Goal: Task Accomplishment & Management: Complete application form

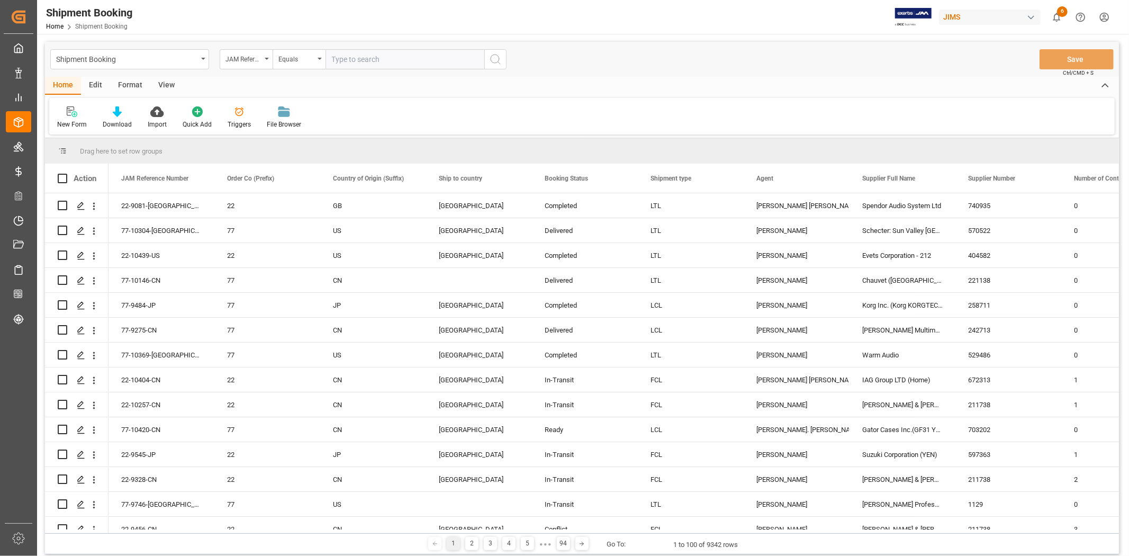
click at [372, 54] on input "text" at bounding box center [405, 59] width 159 height 20
paste input "77-10516-VN"
type input "77-10516-VN"
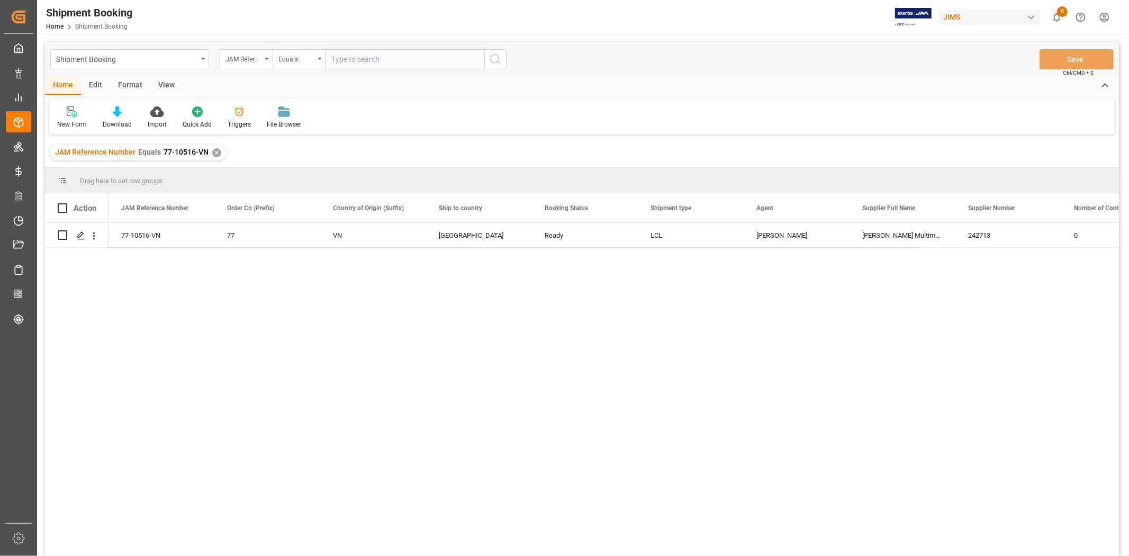
click at [160, 83] on div "View" at bounding box center [166, 86] width 32 height 18
click at [73, 121] on div "Default" at bounding box center [67, 125] width 21 height 10
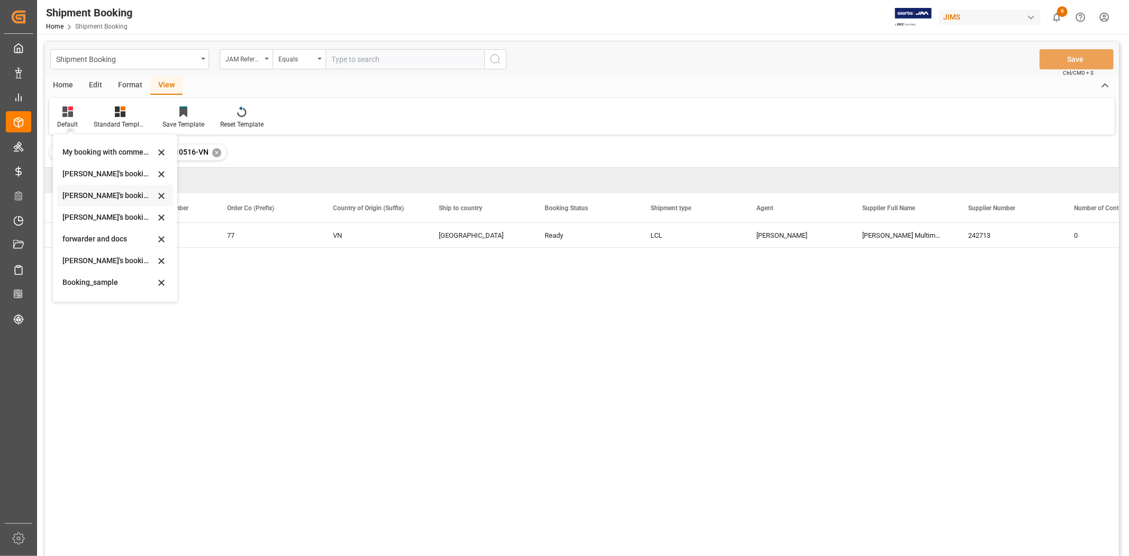
scroll to position [101, 0]
click at [76, 287] on div "booking_5" at bounding box center [108, 287] width 93 height 11
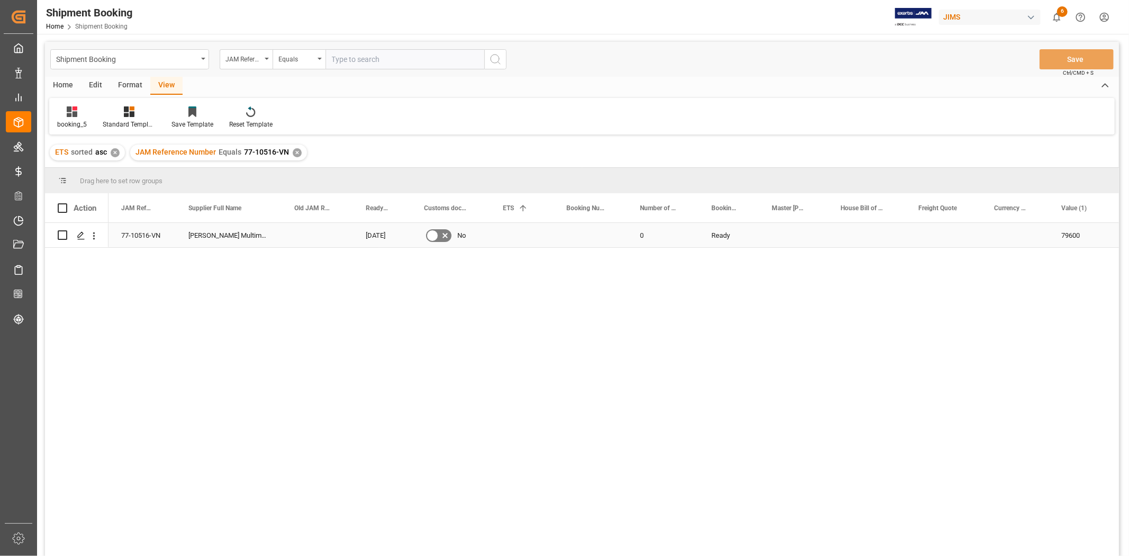
click at [587, 232] on div "Press SPACE to select this row." at bounding box center [591, 235] width 74 height 24
click at [587, 232] on input "Press SPACE to select this row." at bounding box center [590, 241] width 57 height 20
click at [585, 233] on input "Press SPACE to select this row." at bounding box center [590, 241] width 57 height 20
type input "13634383"
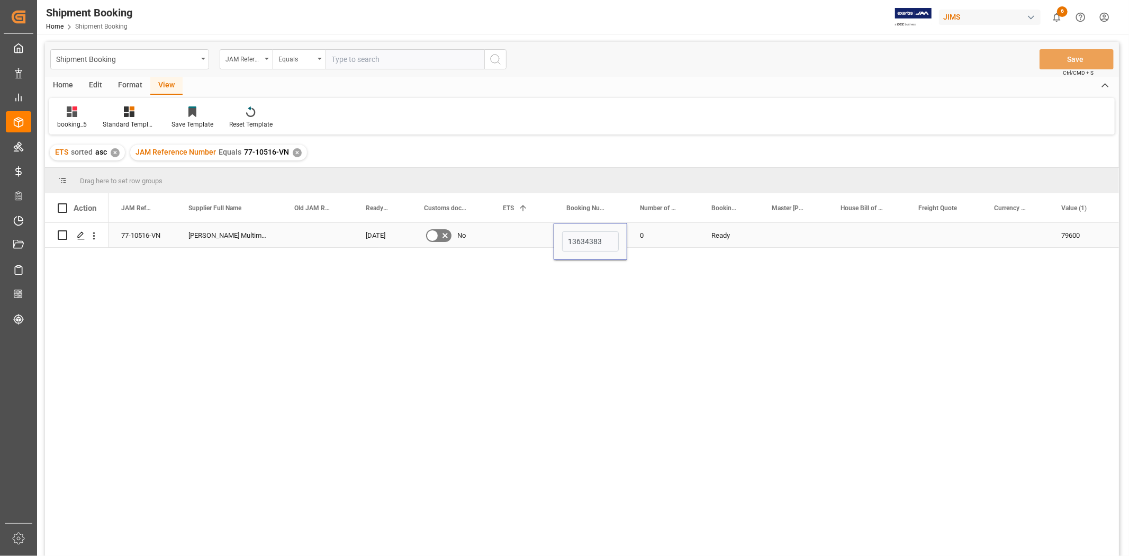
click at [651, 239] on div "0" at bounding box center [662, 235] width 71 height 24
click at [1049, 61] on button "Save" at bounding box center [1077, 59] width 74 height 20
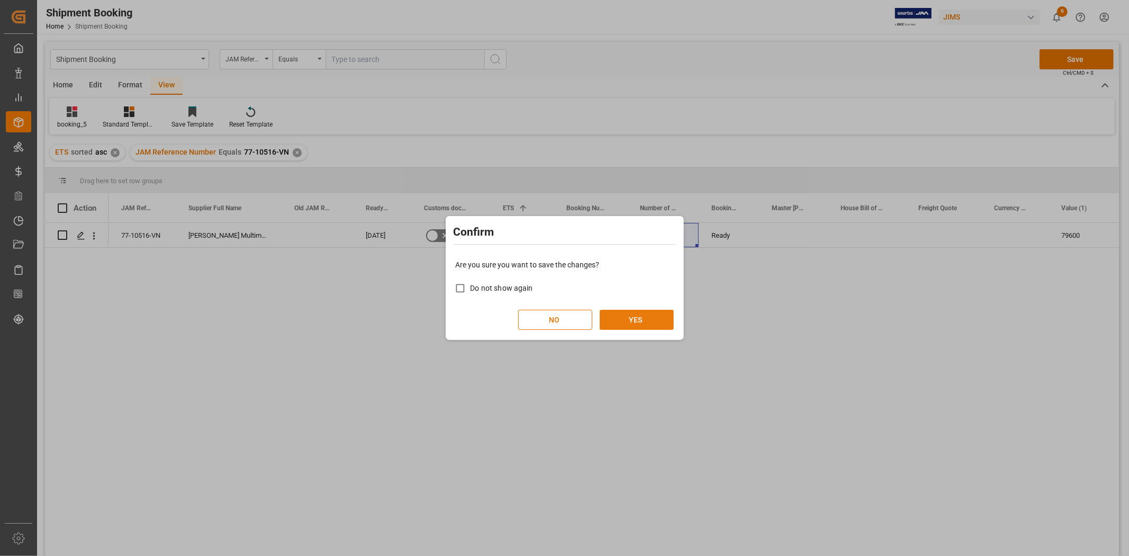
click at [633, 327] on button "YES" at bounding box center [637, 320] width 74 height 20
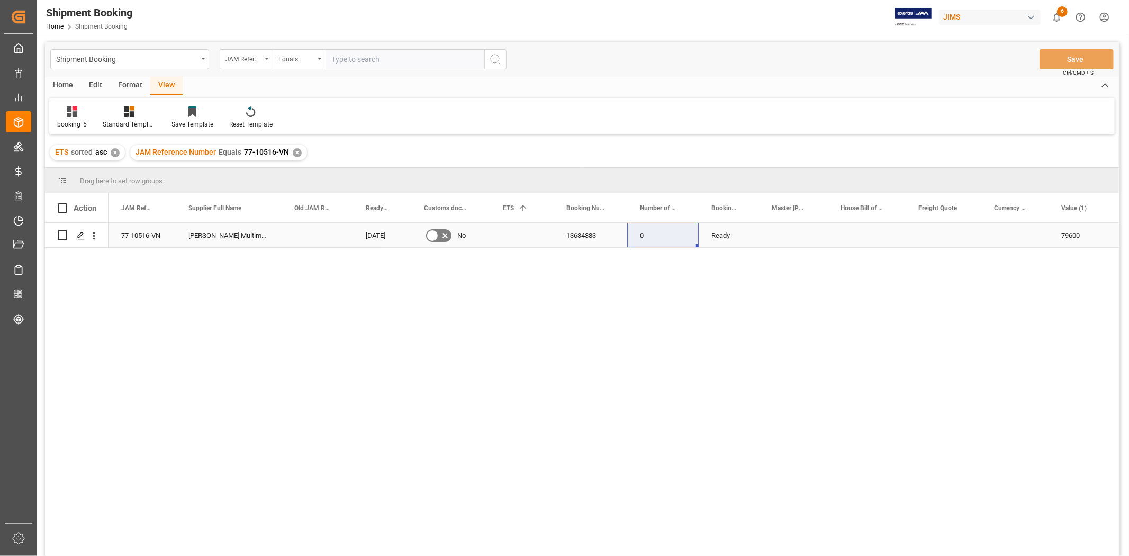
click at [513, 233] on div "Press SPACE to select this row." at bounding box center [522, 235] width 64 height 24
click at [512, 233] on div "Press SPACE to select this row." at bounding box center [522, 235] width 64 height 24
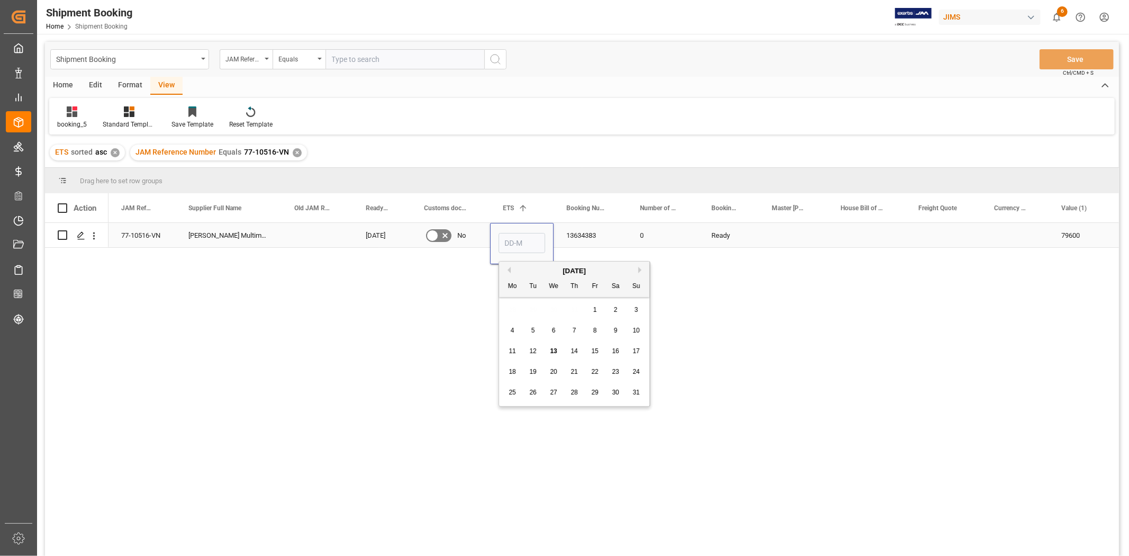
click at [512, 233] on input "Press SPACE to select this row." at bounding box center [522, 243] width 47 height 20
type input "11-09-2025"
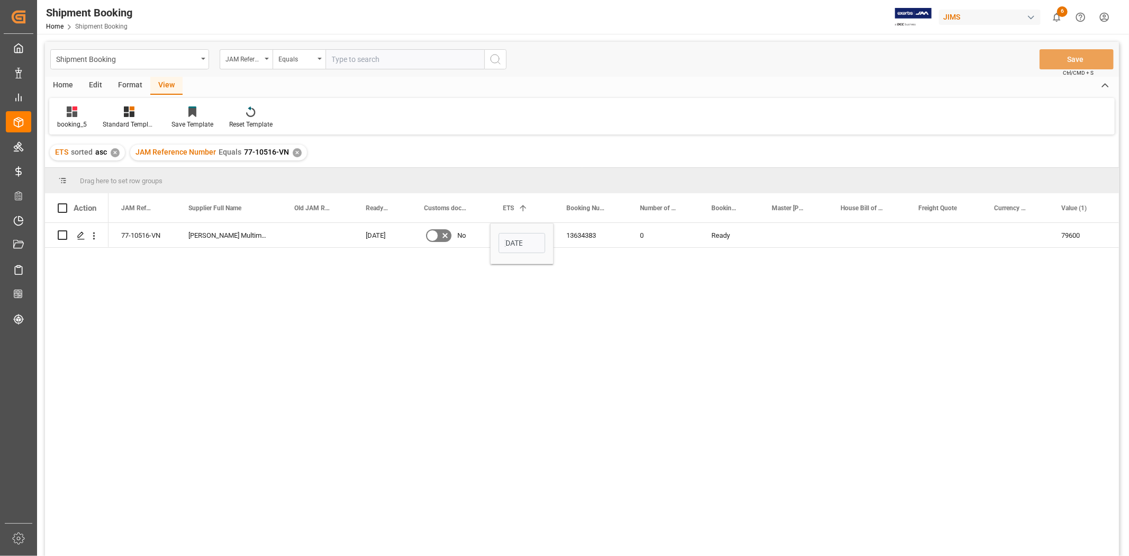
scroll to position [0, 0]
click at [587, 236] on div "13634383" at bounding box center [591, 235] width 74 height 24
click at [663, 235] on div "0" at bounding box center [662, 235] width 71 height 24
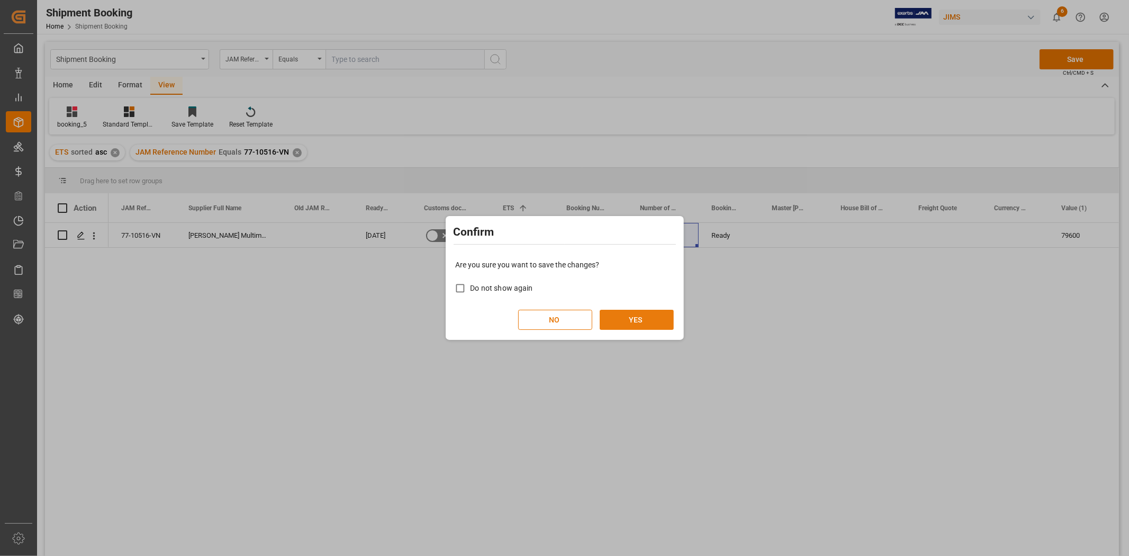
click at [633, 313] on button "YES" at bounding box center [637, 320] width 74 height 20
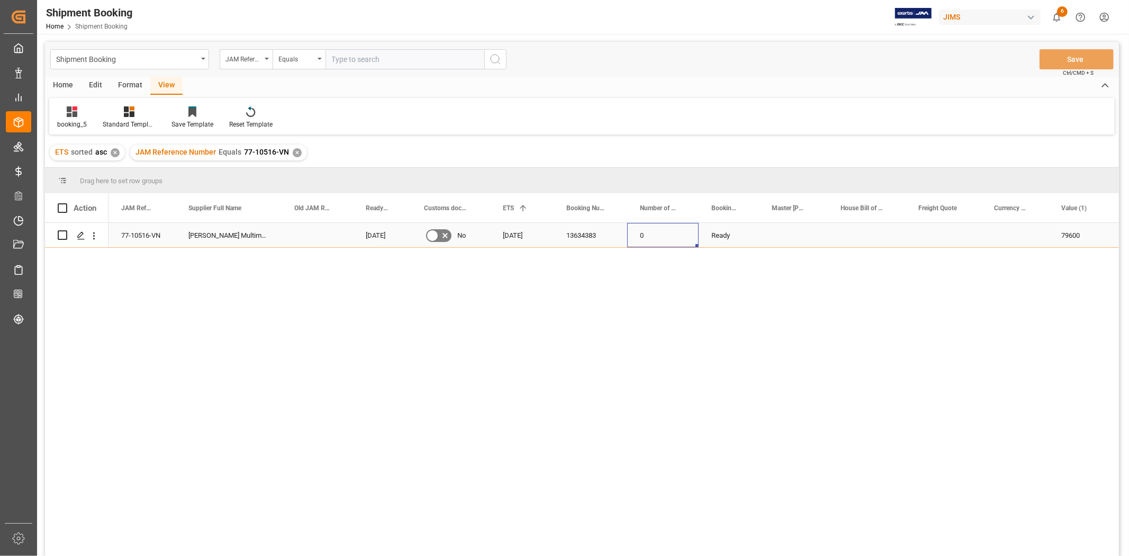
click at [914, 235] on div "Press SPACE to select this row." at bounding box center [944, 235] width 76 height 24
click at [1010, 235] on div "Press SPACE to select this row." at bounding box center [1014, 235] width 67 height 24
click at [1010, 235] on input "Press SPACE to select this row." at bounding box center [1015, 241] width 50 height 20
click at [941, 232] on div "Press SPACE to select this row." at bounding box center [944, 235] width 76 height 24
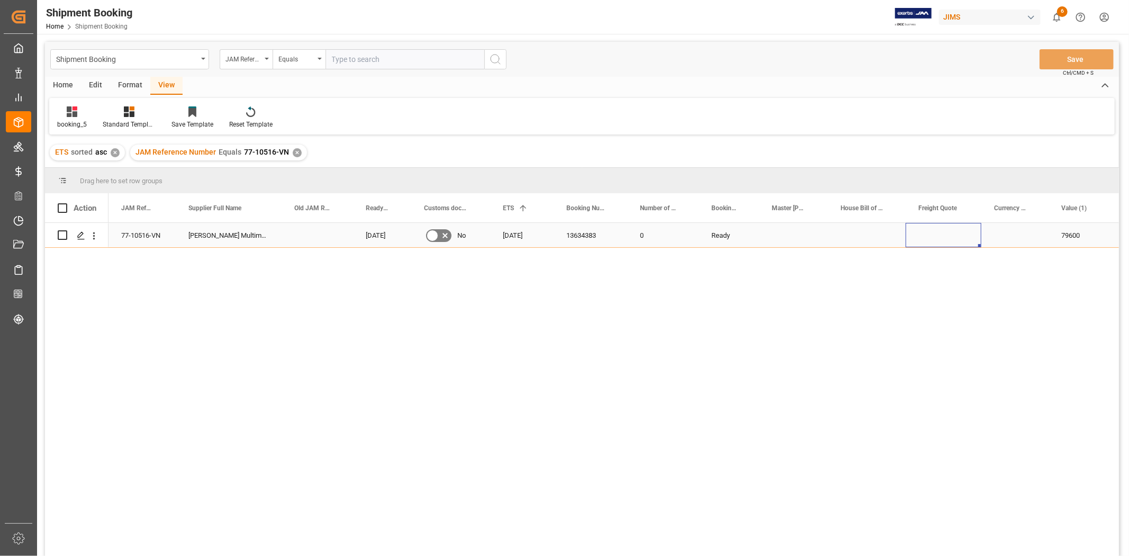
click at [941, 232] on div "Press SPACE to select this row." at bounding box center [944, 235] width 76 height 24
click at [941, 232] on input "Press SPACE to select this row." at bounding box center [943, 241] width 59 height 20
type input "2550"
click at [1013, 234] on div "Press SPACE to select this row." at bounding box center [1014, 235] width 67 height 24
click at [1013, 233] on div "Press SPACE to select this row." at bounding box center [1014, 235] width 67 height 24
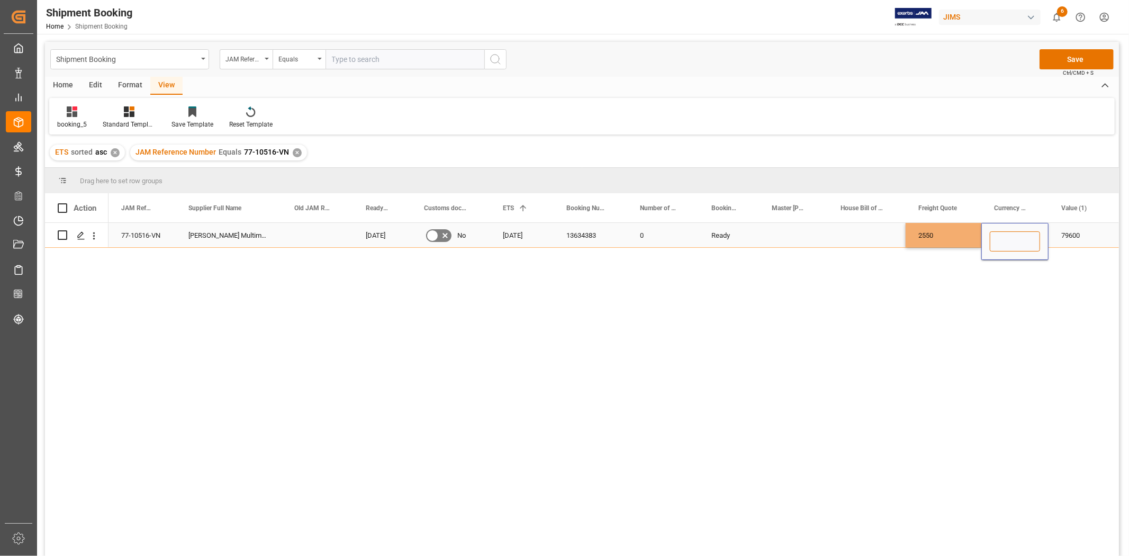
click at [1013, 233] on input "Press SPACE to select this row." at bounding box center [1015, 241] width 50 height 20
click at [1012, 233] on input "Press SPACE to select this row." at bounding box center [1015, 241] width 50 height 20
type input "I"
type input "USD"
click at [864, 228] on div "Press SPACE to select this row." at bounding box center [867, 235] width 78 height 24
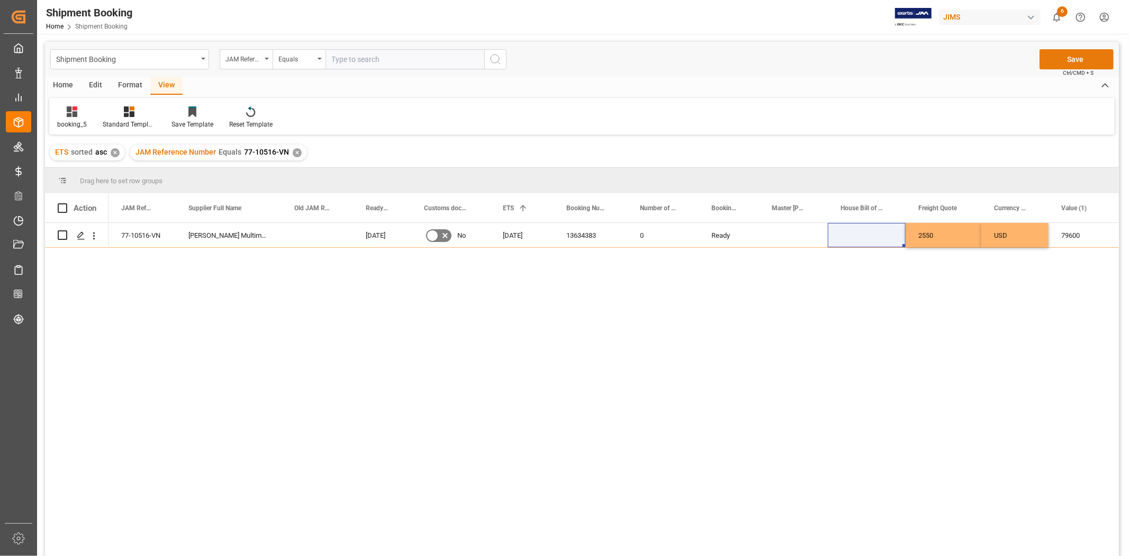
click at [1061, 61] on button "Save" at bounding box center [1077, 59] width 74 height 20
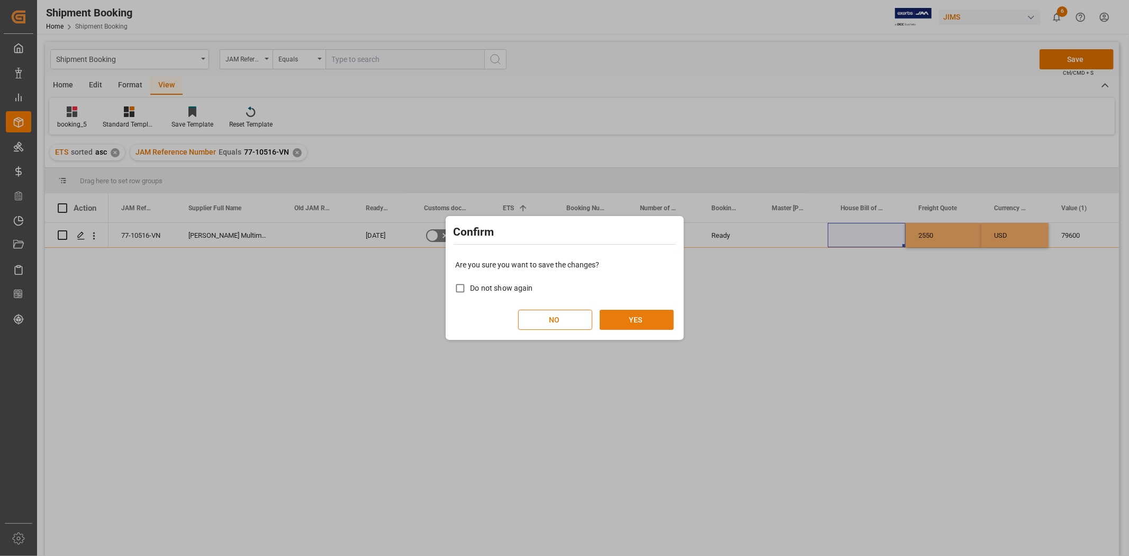
click at [632, 316] on button "YES" at bounding box center [637, 320] width 74 height 20
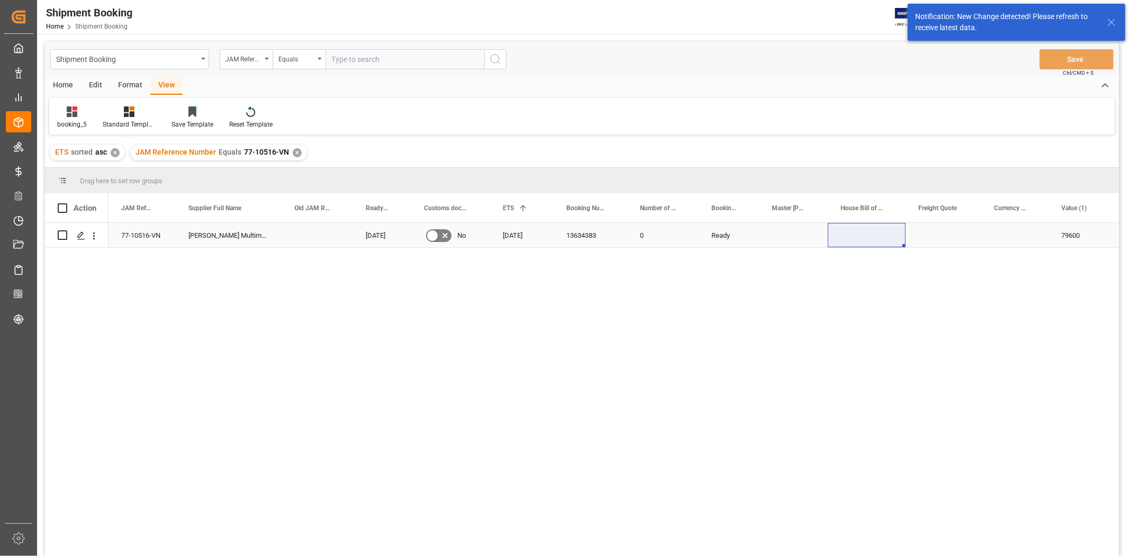
click at [944, 234] on div "Press SPACE to select this row." at bounding box center [944, 235] width 76 height 24
click at [926, 238] on div "Press SPACE to select this row." at bounding box center [944, 235] width 76 height 24
click at [926, 238] on input "Press SPACE to select this row." at bounding box center [943, 241] width 59 height 20
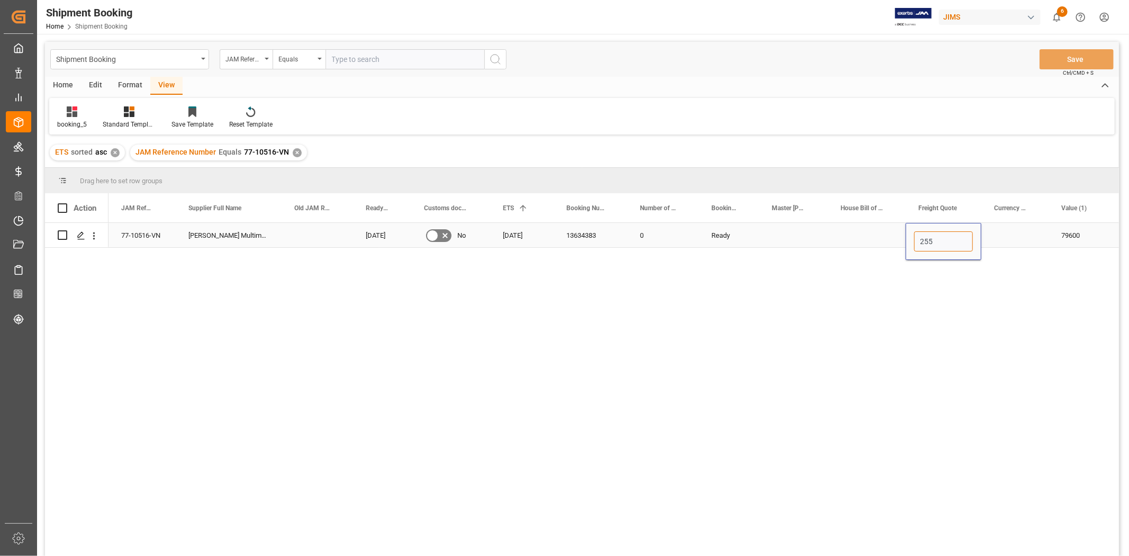
type input "2550"
click at [1006, 242] on input "Press SPACE to select this row." at bounding box center [1015, 241] width 50 height 20
type input "USD"
click at [819, 223] on div "Press SPACE to select this row." at bounding box center [793, 235] width 69 height 24
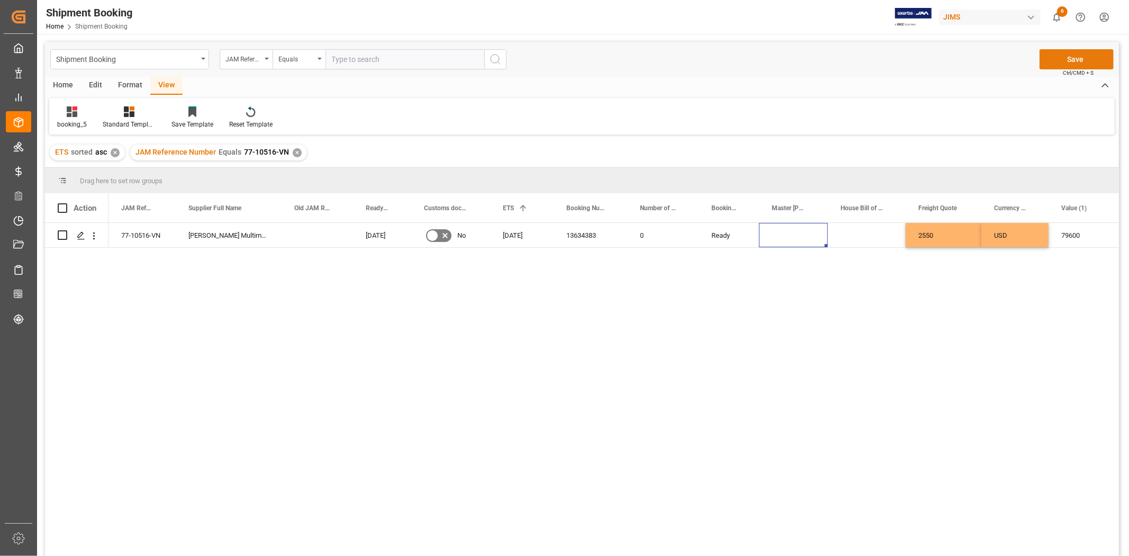
click at [1062, 61] on button "Save" at bounding box center [1077, 59] width 74 height 20
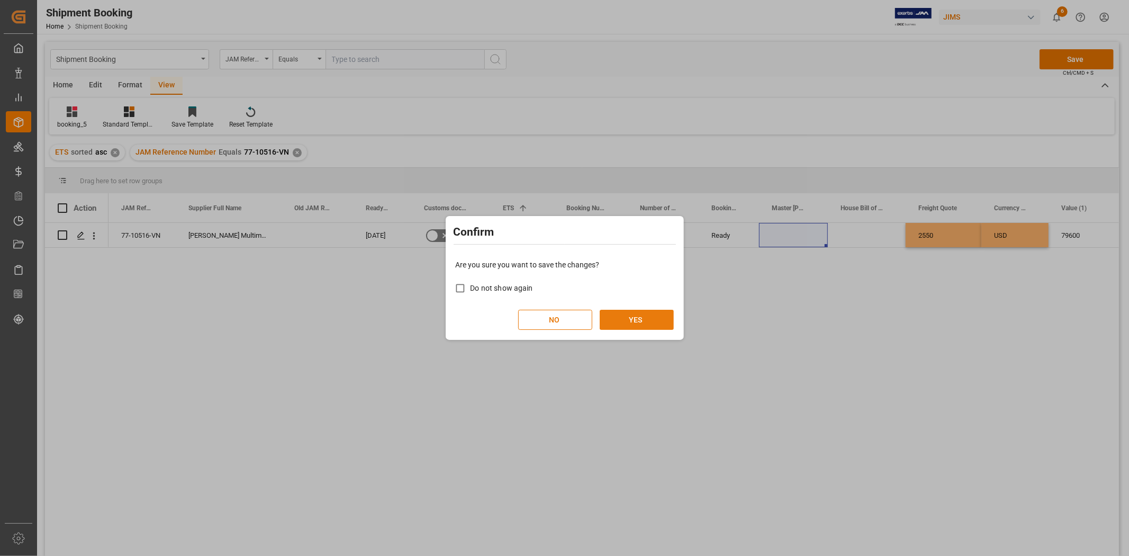
click at [639, 323] on button "YES" at bounding box center [637, 320] width 74 height 20
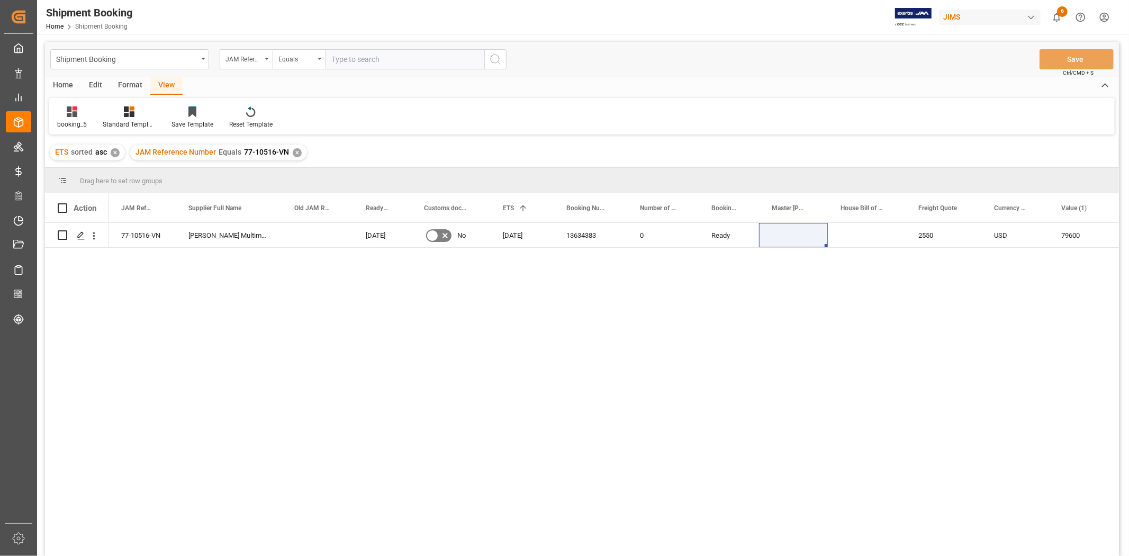
click at [293, 152] on div "✕" at bounding box center [297, 152] width 9 height 9
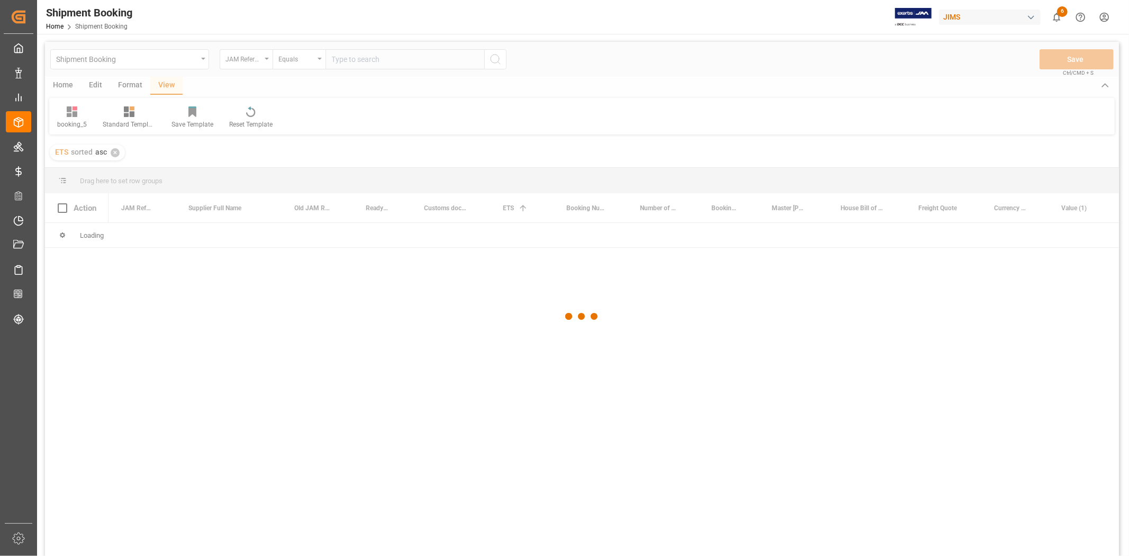
click at [352, 53] on div at bounding box center [582, 316] width 1074 height 549
click at [351, 57] on div at bounding box center [582, 316] width 1074 height 549
click at [349, 59] on div at bounding box center [582, 316] width 1074 height 549
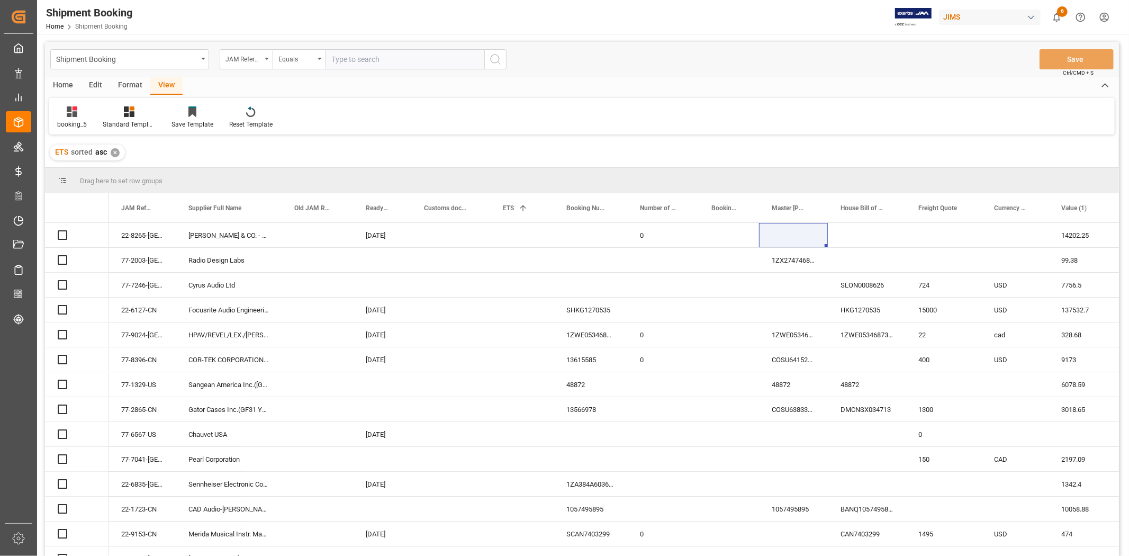
click at [343, 61] on input "text" at bounding box center [405, 59] width 159 height 20
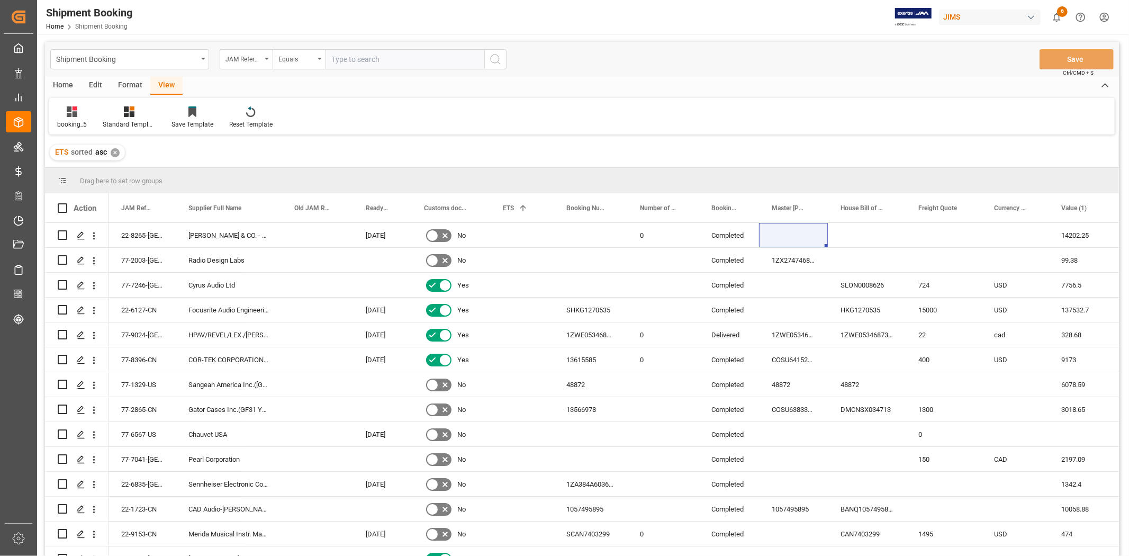
paste input "77-9898-CN"
type input "77-9898-CN"
click at [493, 62] on icon "search button" at bounding box center [495, 59] width 13 height 13
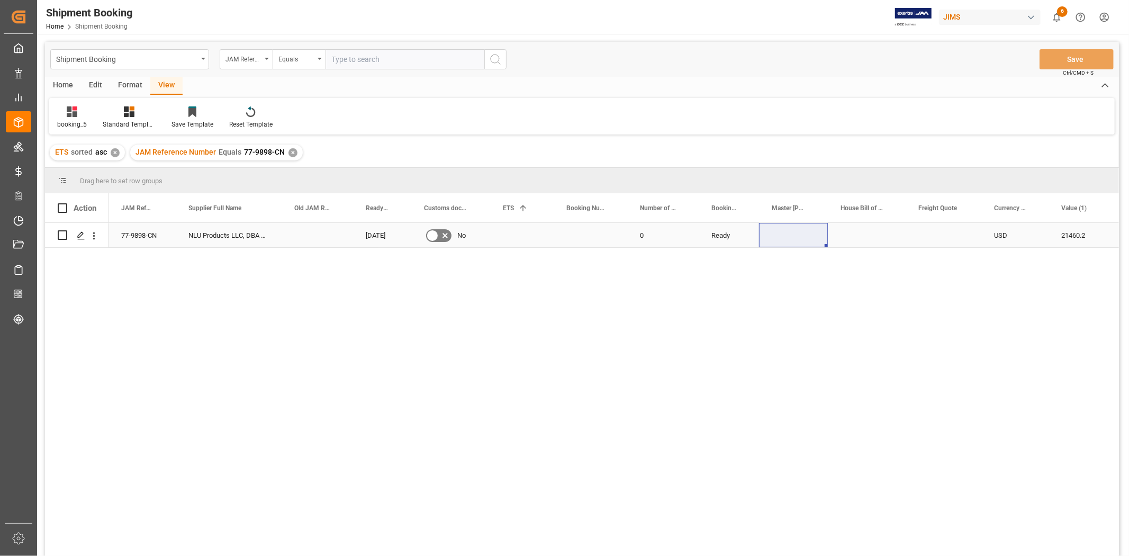
click at [567, 241] on div "Press SPACE to select this row." at bounding box center [591, 235] width 74 height 24
click at [567, 241] on input "Press SPACE to select this row." at bounding box center [590, 241] width 57 height 20
type input "13634555"
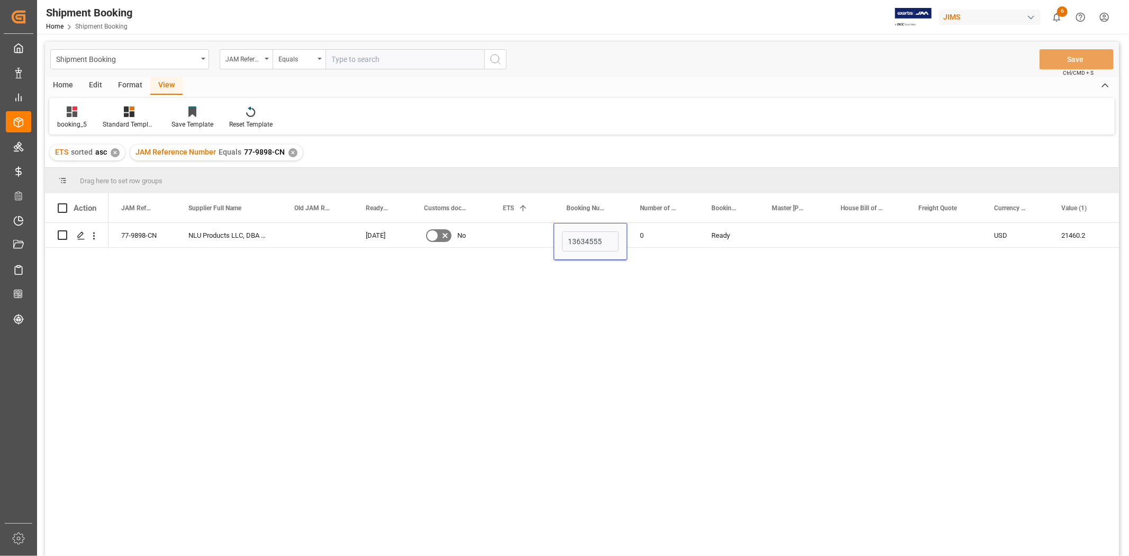
click at [652, 245] on div "0" at bounding box center [662, 235] width 71 height 24
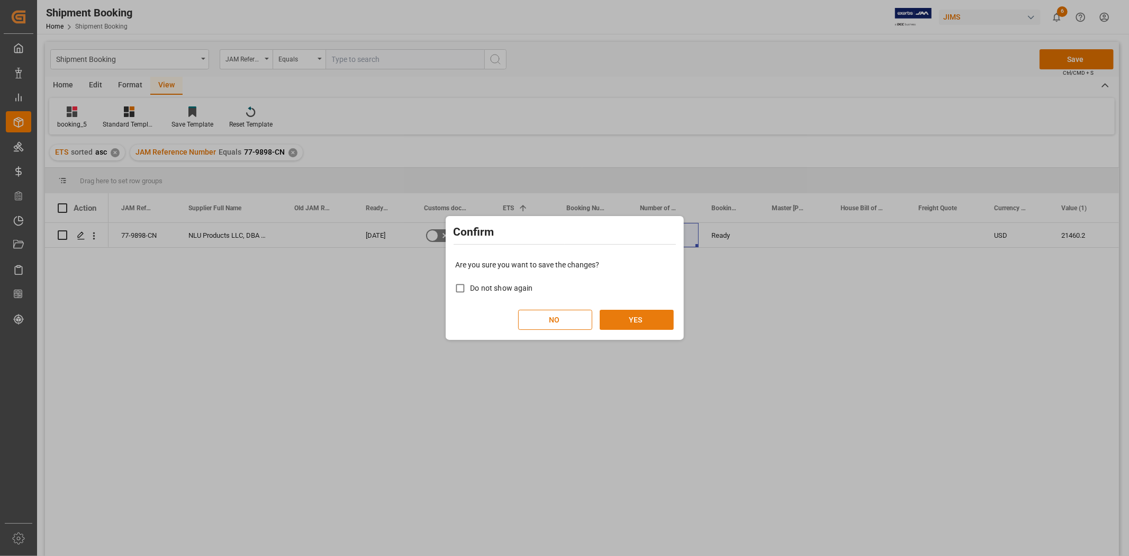
click at [610, 319] on button "YES" at bounding box center [637, 320] width 74 height 20
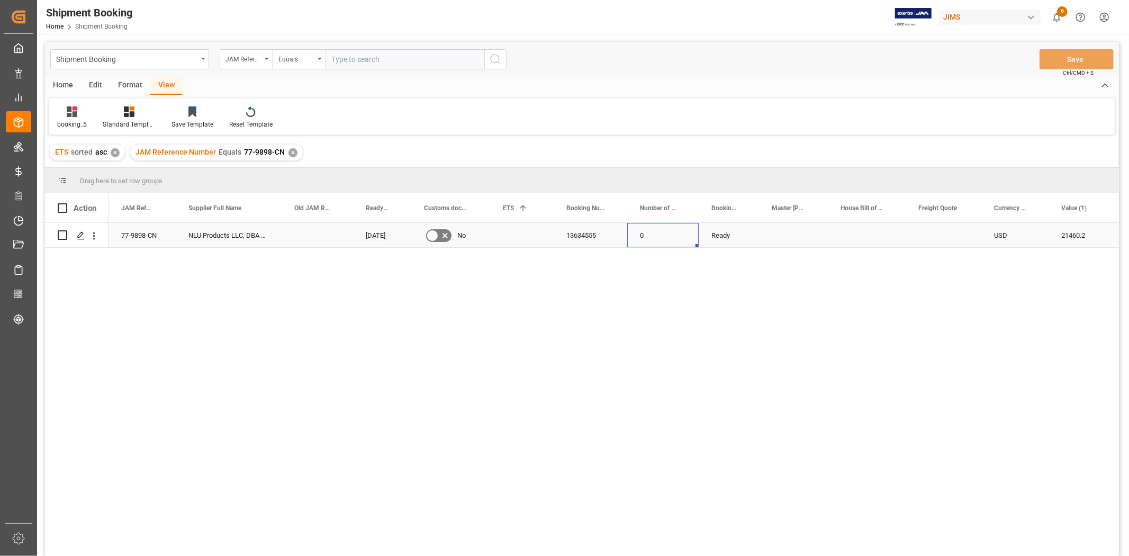
click at [511, 238] on div "Press SPACE to select this row." at bounding box center [522, 235] width 64 height 24
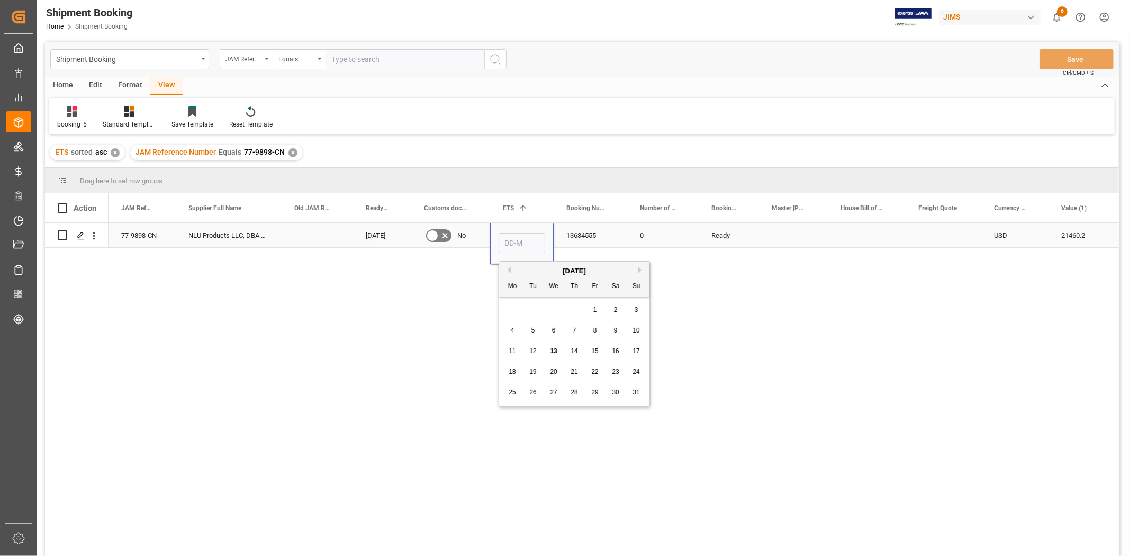
click at [511, 238] on input "Press SPACE to select this row." at bounding box center [522, 243] width 47 height 20
click at [573, 393] on span "28" at bounding box center [574, 392] width 7 height 7
type input "28-08-2025"
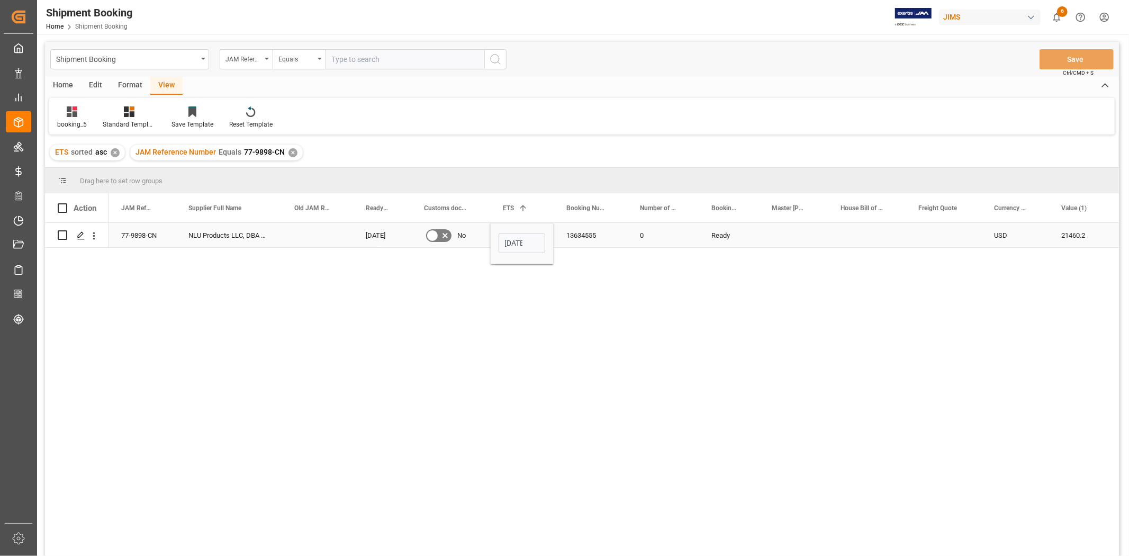
click at [768, 231] on div "Press SPACE to select this row." at bounding box center [793, 235] width 69 height 24
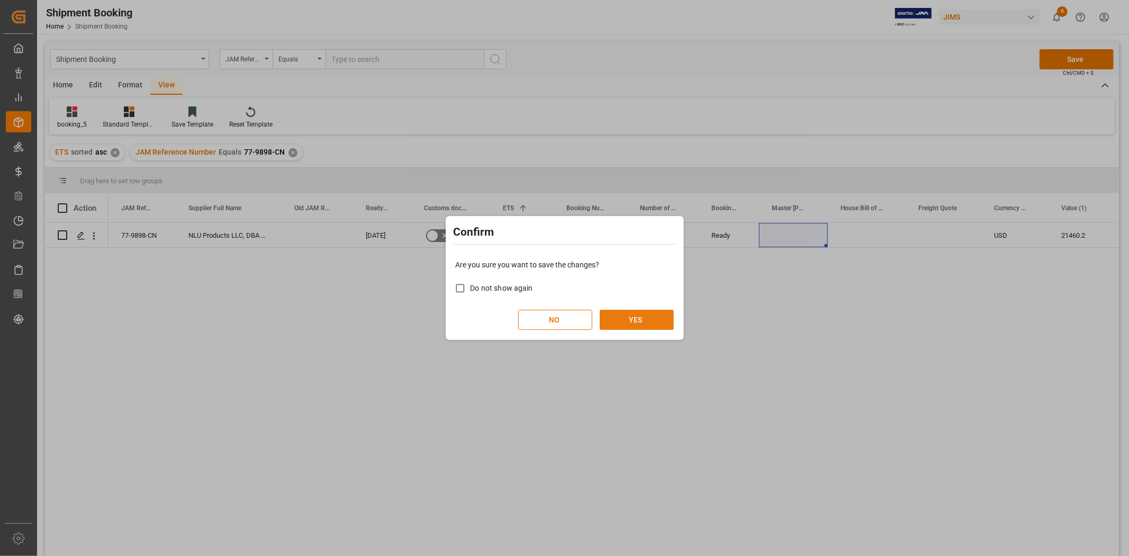
click at [650, 317] on button "YES" at bounding box center [637, 320] width 74 height 20
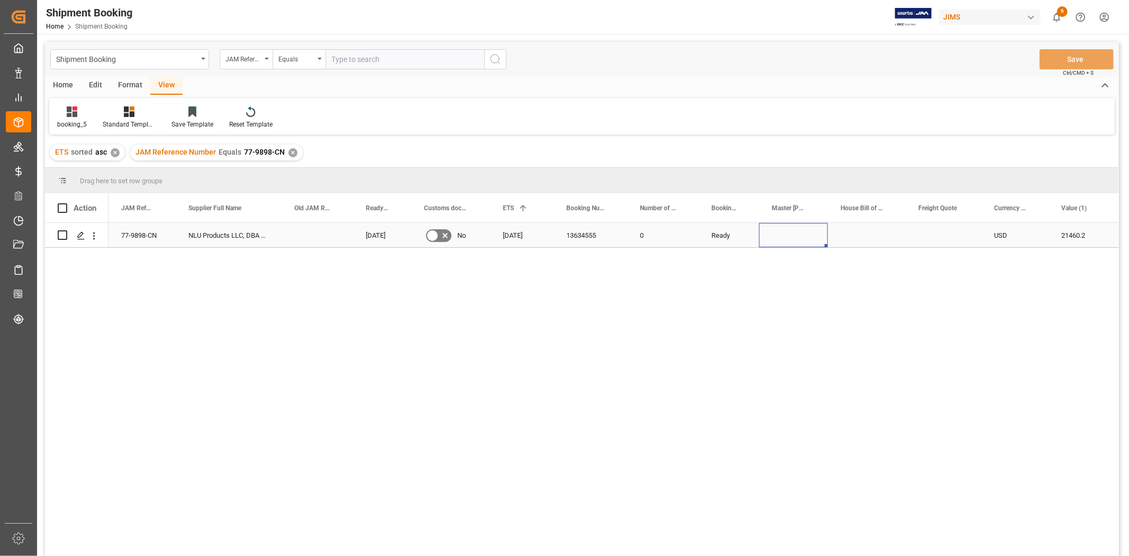
click at [1082, 237] on div "21460.2" at bounding box center [1080, 235] width 63 height 24
click at [289, 159] on div "JAM Reference Number Equals 77-9898-CN ✕" at bounding box center [216, 153] width 173 height 16
click at [289, 155] on div "✕" at bounding box center [293, 152] width 9 height 9
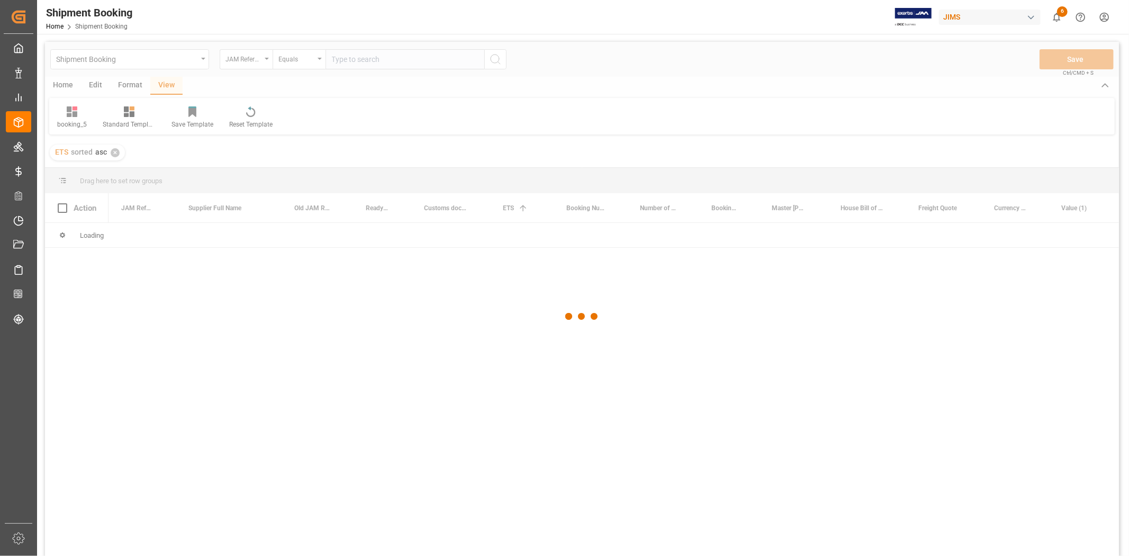
click at [356, 51] on div at bounding box center [582, 316] width 1074 height 549
click at [356, 58] on div at bounding box center [582, 316] width 1074 height 549
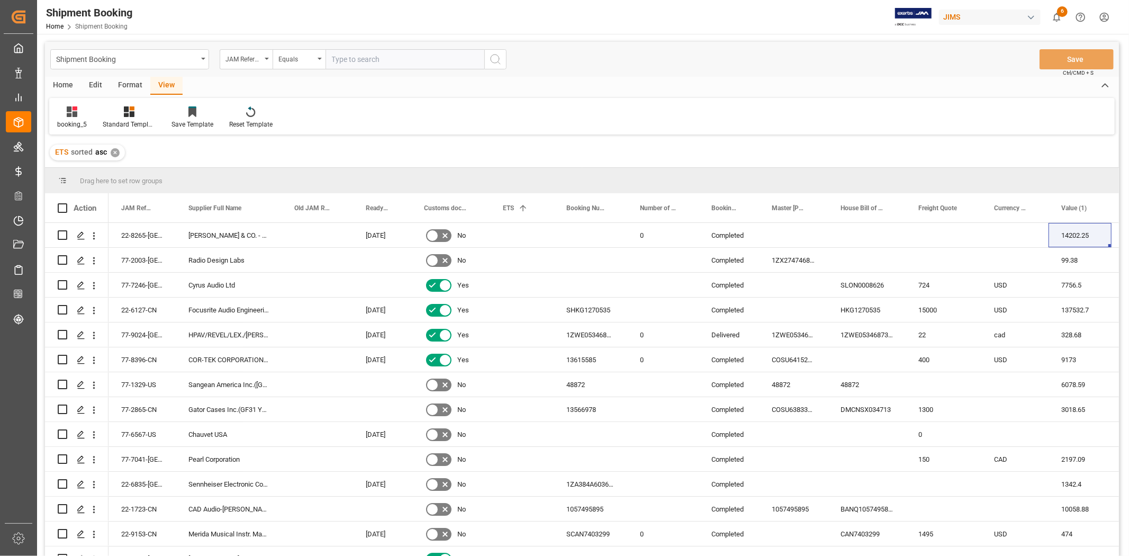
click at [356, 58] on input "text" at bounding box center [405, 59] width 159 height 20
type input "77-10337-cn"
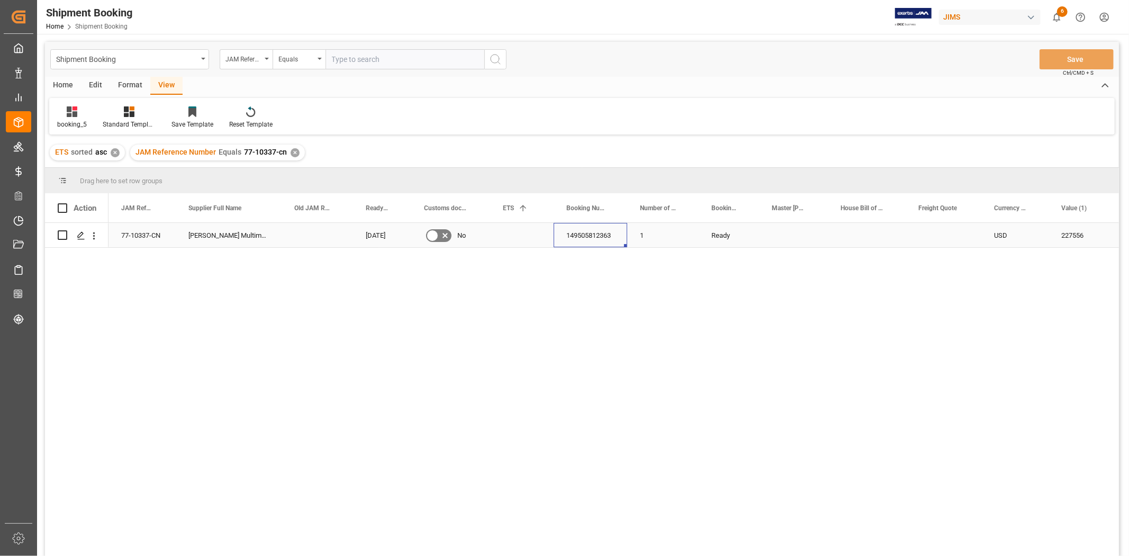
click at [560, 235] on div "149505812363" at bounding box center [591, 235] width 74 height 24
click at [590, 238] on div "149505812363" at bounding box center [591, 235] width 74 height 24
click at [83, 235] on icon "Press SPACE to select this row." at bounding box center [81, 235] width 8 height 8
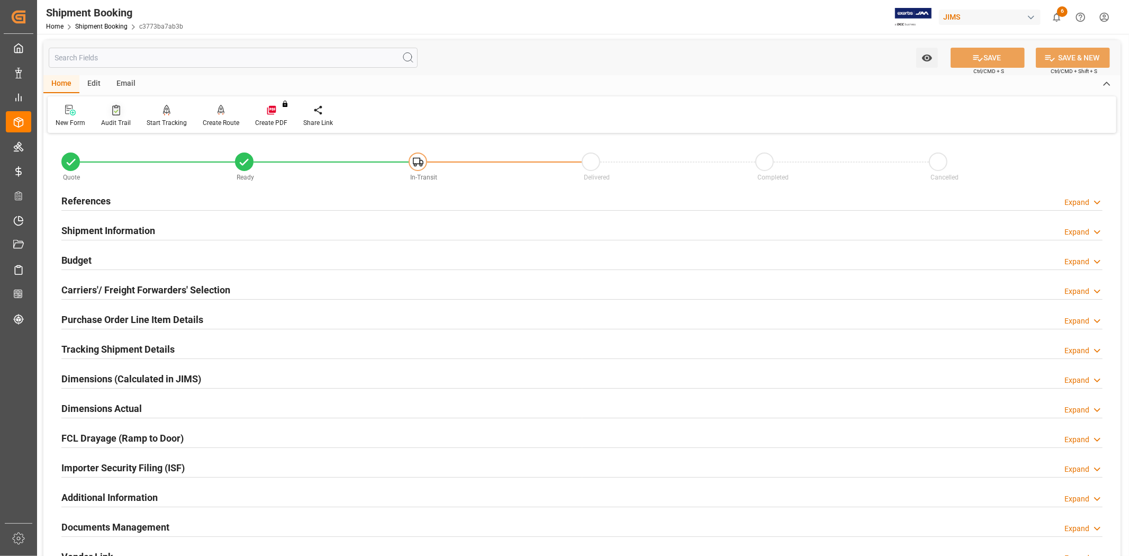
click at [112, 122] on div "Audit Trail" at bounding box center [116, 123] width 30 height 10
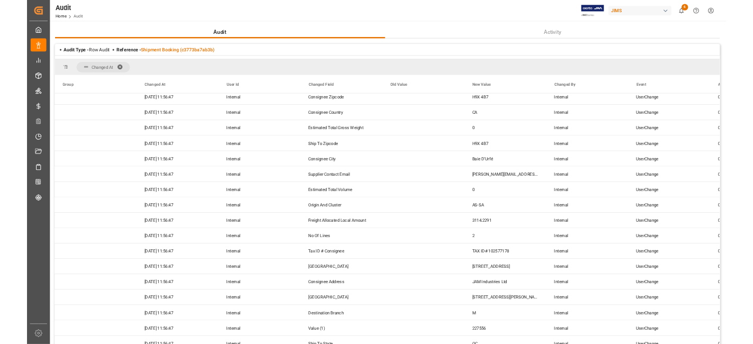
scroll to position [529, 0]
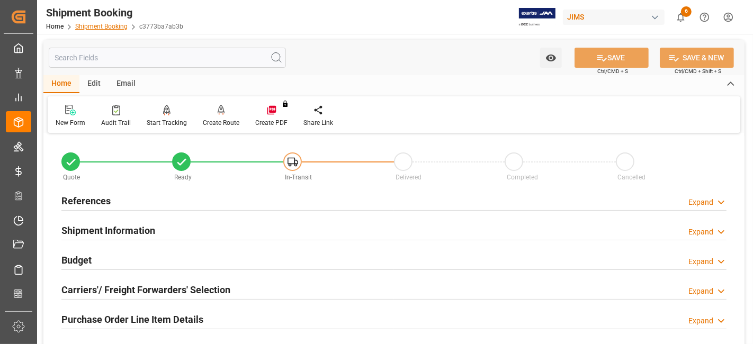
click at [96, 23] on link "Shipment Booking" at bounding box center [101, 26] width 52 height 7
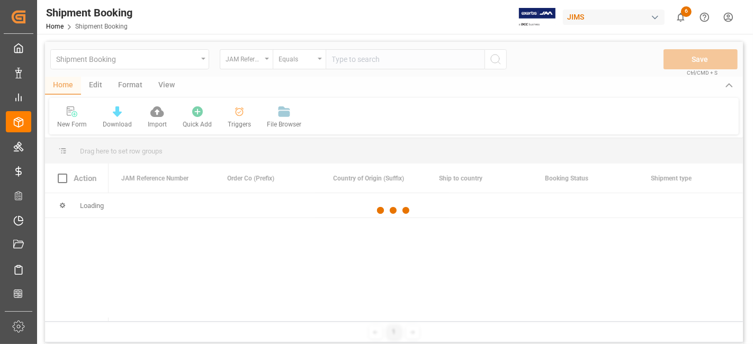
click at [354, 58] on div at bounding box center [394, 211] width 698 height 338
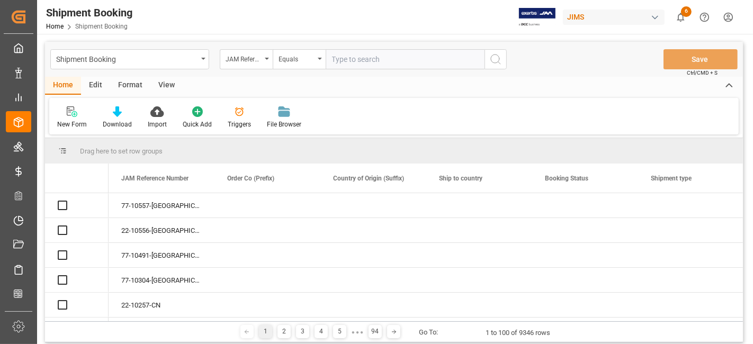
click at [352, 58] on input "text" at bounding box center [405, 59] width 159 height 20
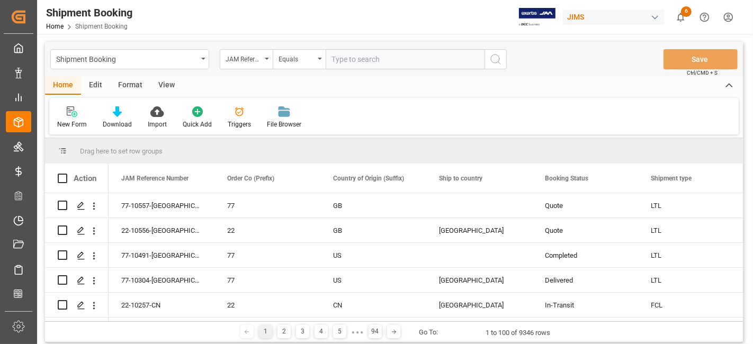
click at [71, 120] on div "New Form" at bounding box center [72, 125] width 30 height 10
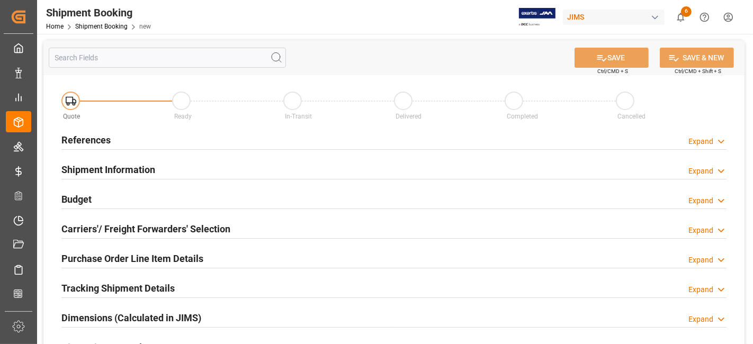
click at [86, 137] on h2 "References" at bounding box center [85, 140] width 49 height 14
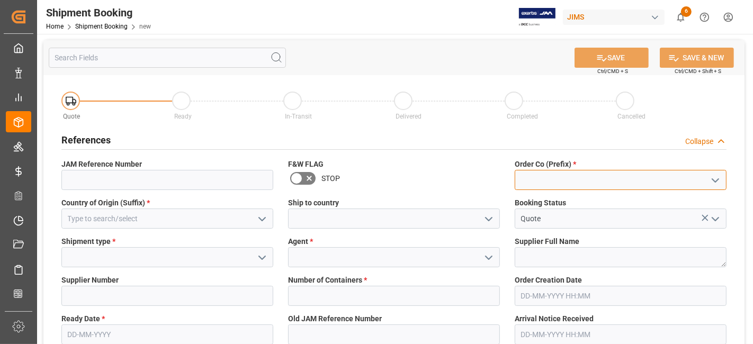
click at [537, 175] on input at bounding box center [621, 180] width 212 height 20
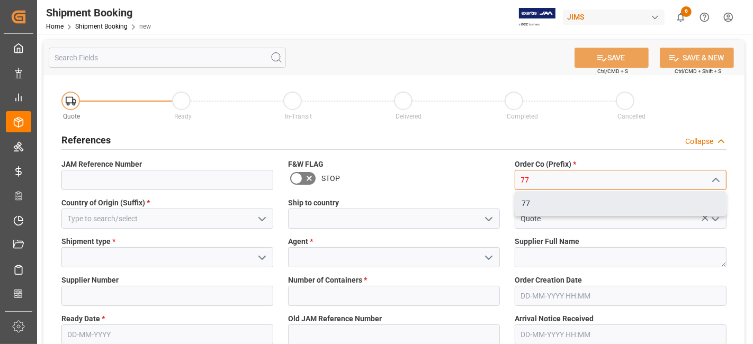
click at [535, 203] on div "77" at bounding box center [620, 204] width 211 height 24
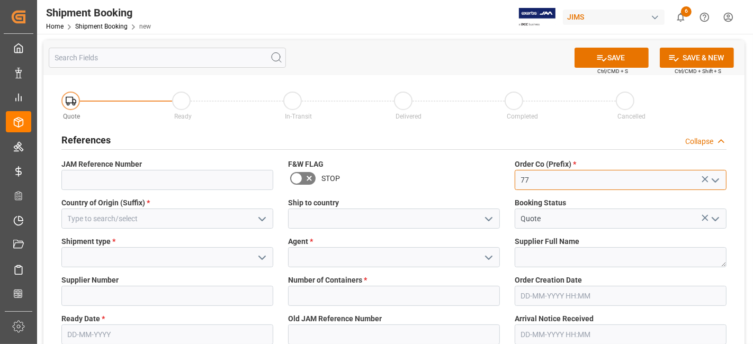
type input "77"
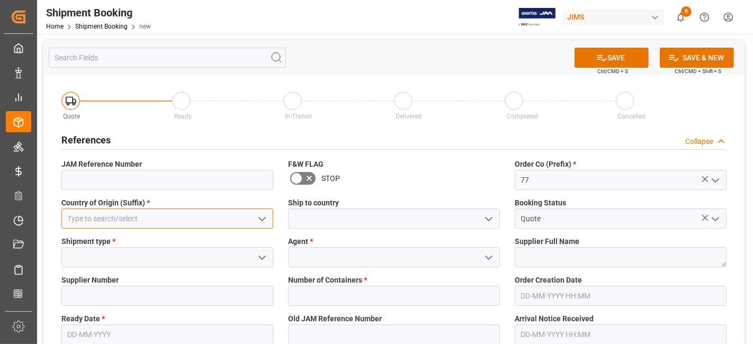
click at [111, 218] on input at bounding box center [167, 219] width 212 height 20
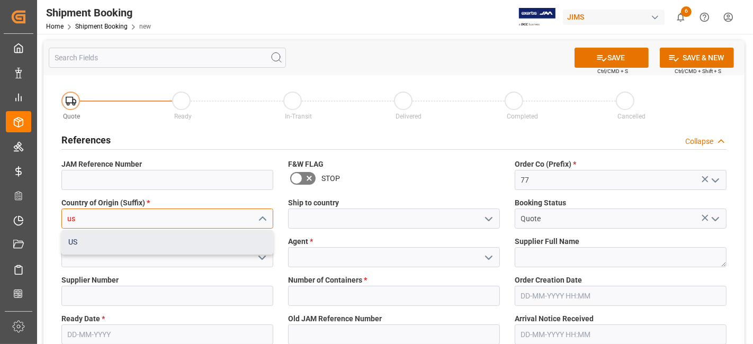
click at [124, 246] on div "US" at bounding box center [167, 242] width 211 height 24
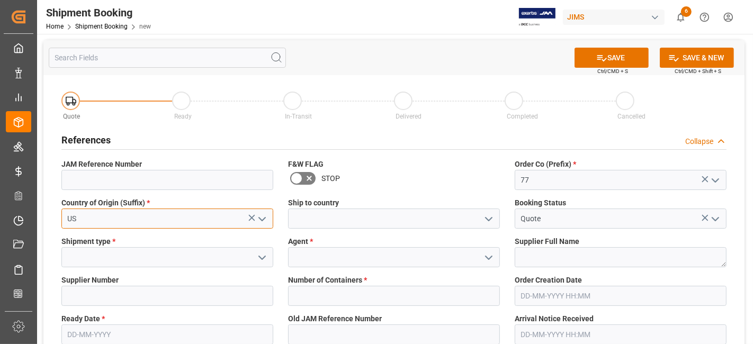
type input "US"
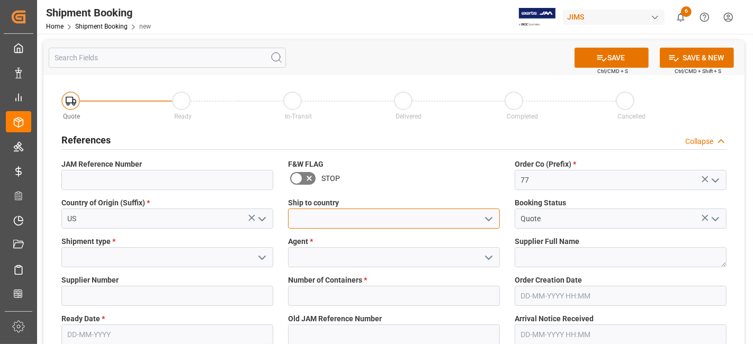
click at [340, 222] on input at bounding box center [394, 219] width 212 height 20
click at [325, 218] on input "ccana" at bounding box center [394, 219] width 212 height 20
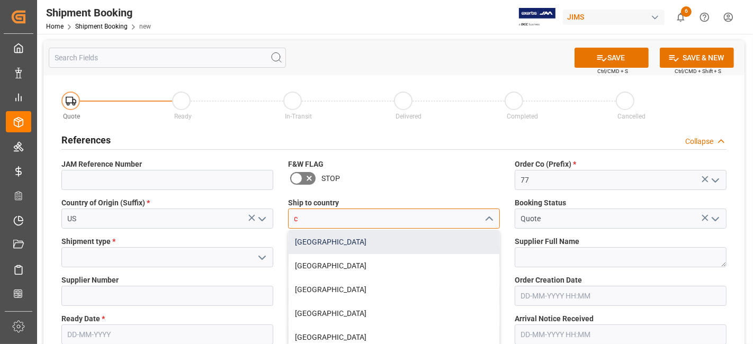
type input "[GEOGRAPHIC_DATA]"
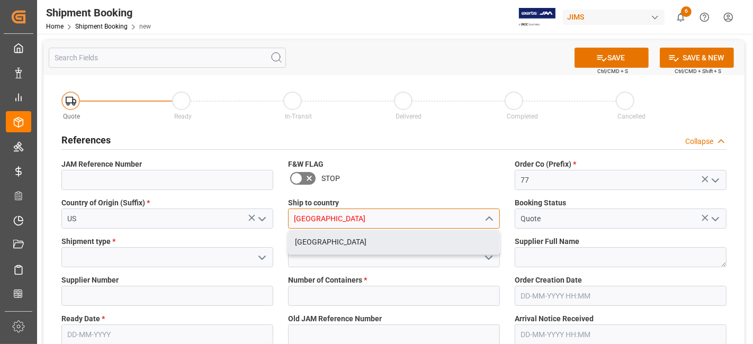
click at [304, 247] on div "[GEOGRAPHIC_DATA]" at bounding box center [394, 242] width 211 height 24
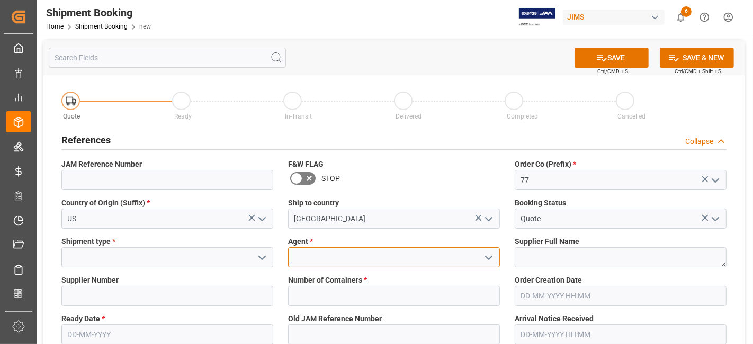
click at [299, 249] on input at bounding box center [394, 257] width 212 height 20
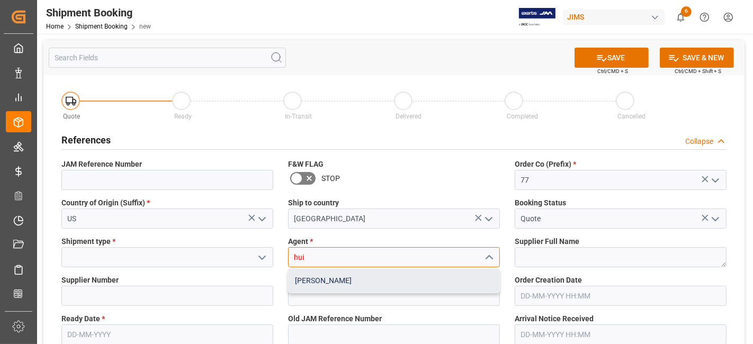
click at [305, 280] on div "[PERSON_NAME]" at bounding box center [394, 281] width 211 height 24
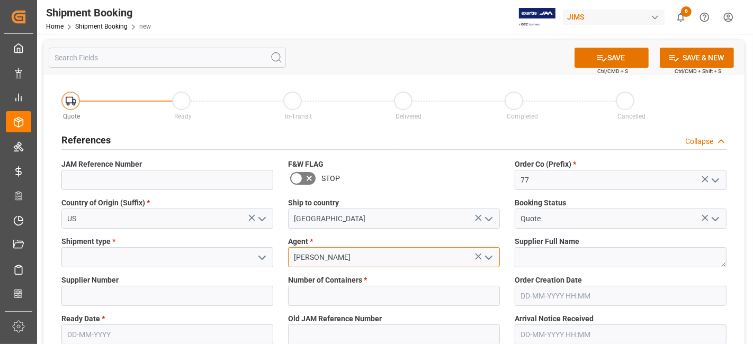
type input "[PERSON_NAME]"
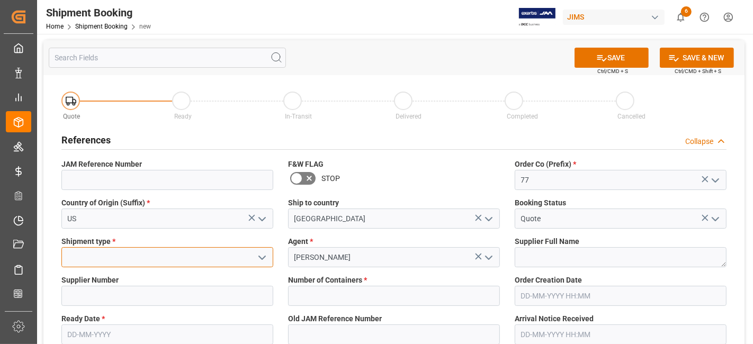
click at [166, 262] on input at bounding box center [167, 257] width 212 height 20
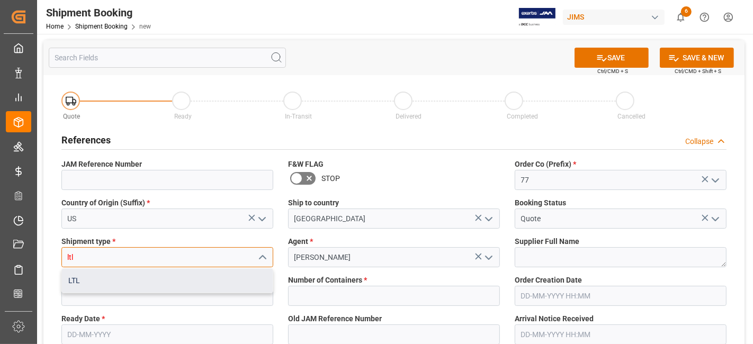
click at [129, 271] on div "LTL" at bounding box center [167, 281] width 211 height 24
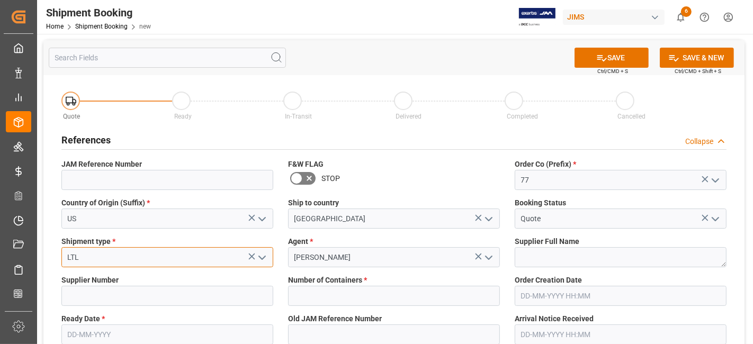
type input "LTL"
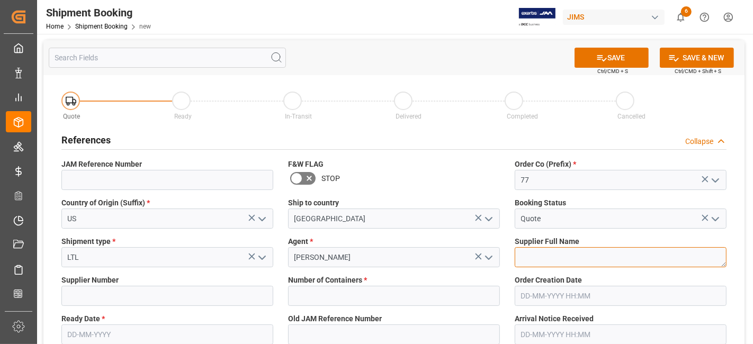
click at [551, 257] on textarea at bounding box center [621, 257] width 212 height 20
click at [545, 259] on textarea at bounding box center [621, 257] width 212 height 20
paste textarea "Matter Brands [GEOGRAPHIC_DATA]"
type textarea "Matter Brands [GEOGRAPHIC_DATA]"
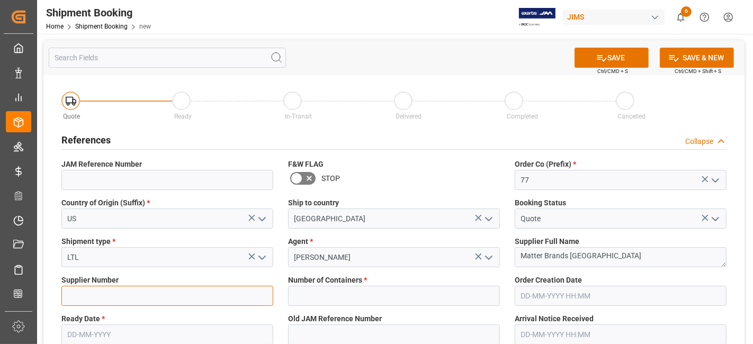
click at [155, 292] on input at bounding box center [167, 296] width 212 height 20
type input "769854"
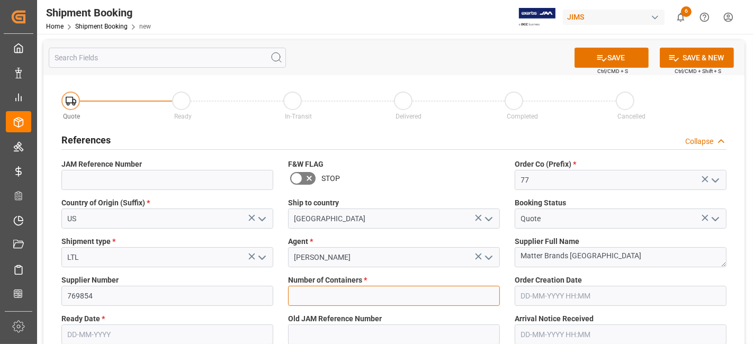
click at [329, 289] on input "text" at bounding box center [394, 296] width 212 height 20
type input "0"
click at [172, 336] on input "text" at bounding box center [167, 335] width 212 height 20
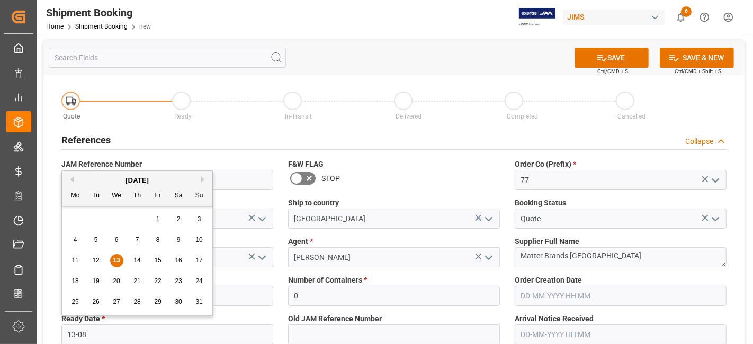
type input "[DATE]"
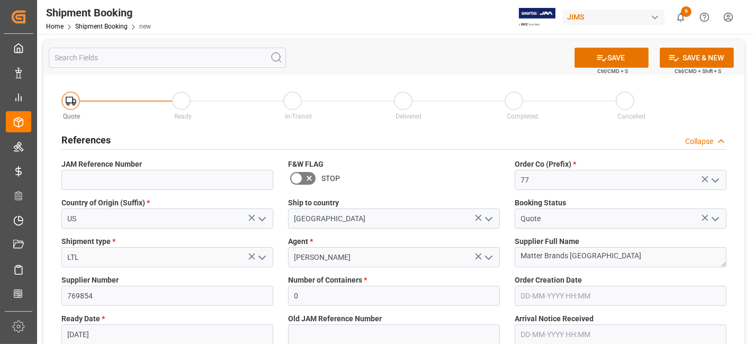
click at [437, 175] on div "STOP" at bounding box center [394, 178] width 212 height 17
click at [596, 56] on icon at bounding box center [601, 57] width 11 height 11
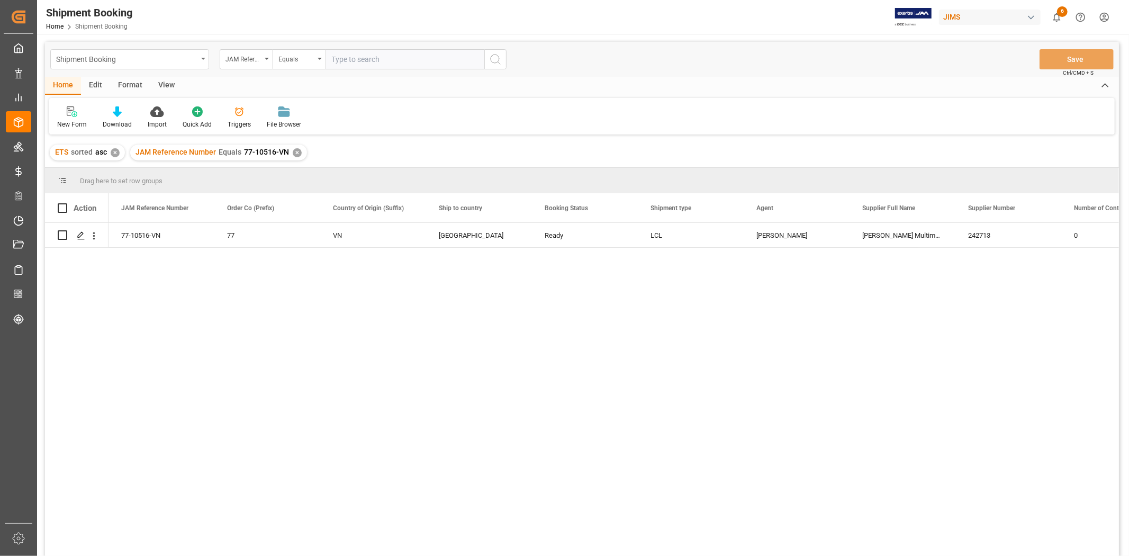
click at [204, 61] on div "Shipment Booking" at bounding box center [129, 59] width 159 height 20
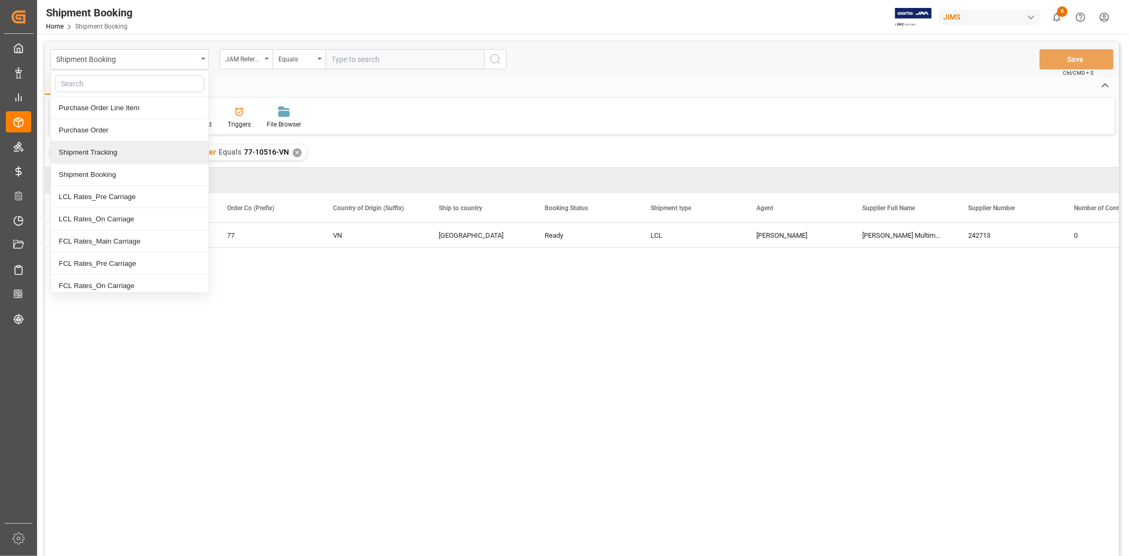
click at [118, 155] on div "Shipment Tracking" at bounding box center [130, 152] width 158 height 22
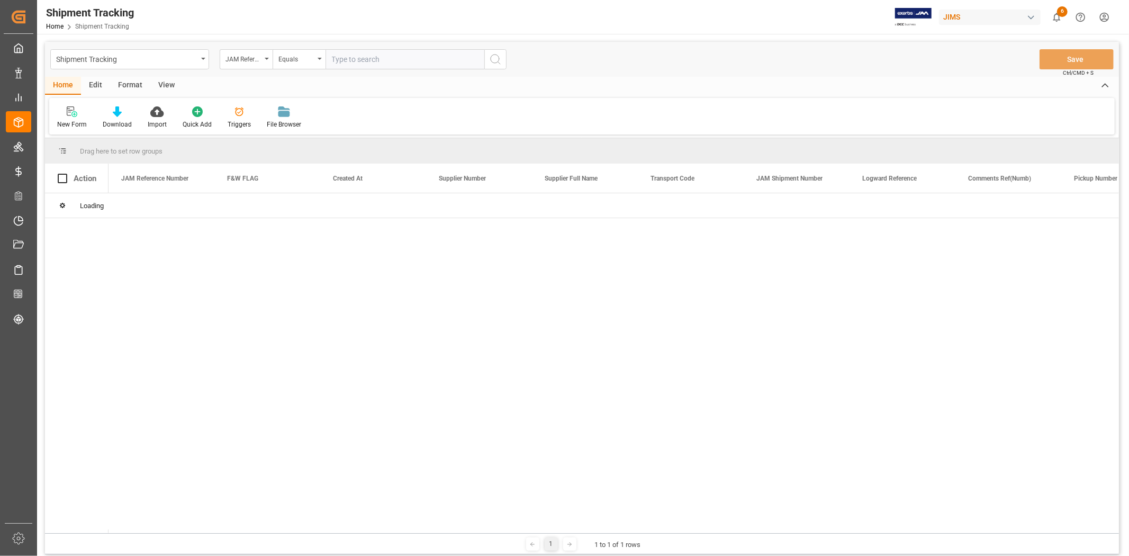
click at [357, 58] on input "text" at bounding box center [405, 59] width 159 height 20
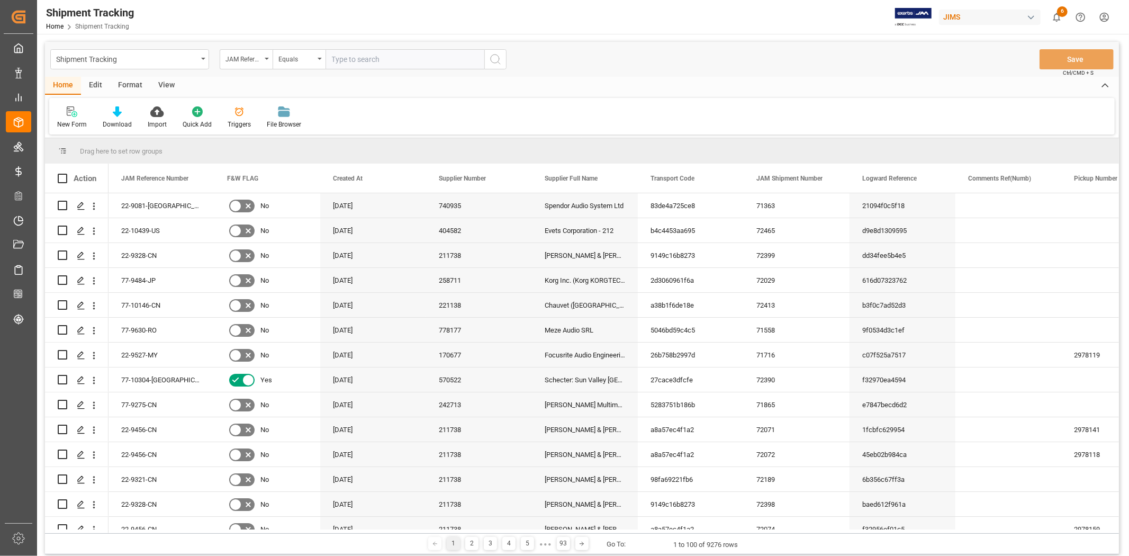
paste input "77-10516-VN"
type input "77-10516-VN"
click at [495, 55] on circle "search button" at bounding box center [495, 59] width 8 height 8
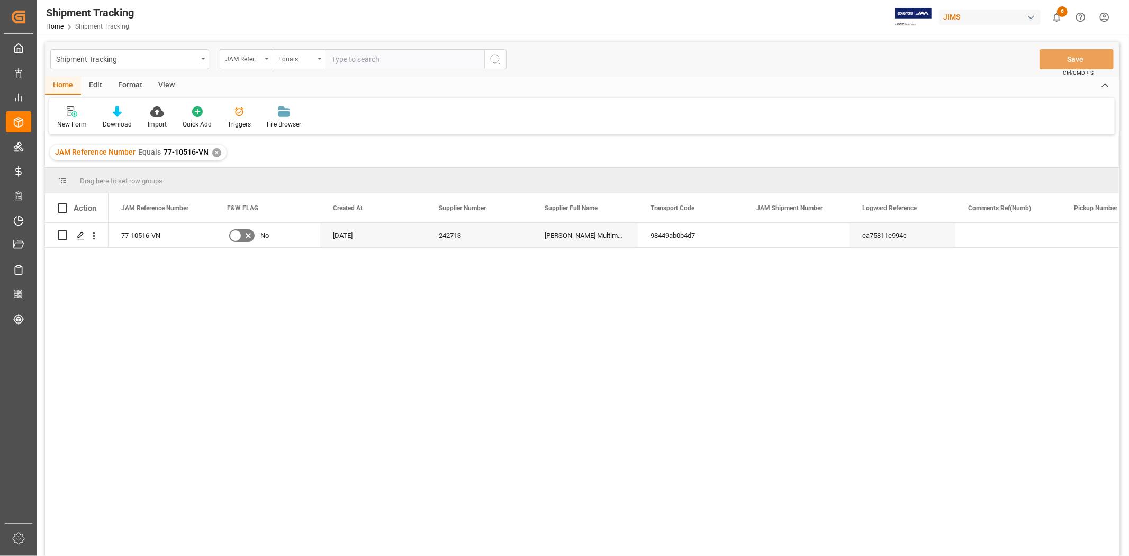
click at [167, 88] on div "View" at bounding box center [166, 86] width 32 height 18
click at [70, 114] on icon at bounding box center [67, 111] width 11 height 11
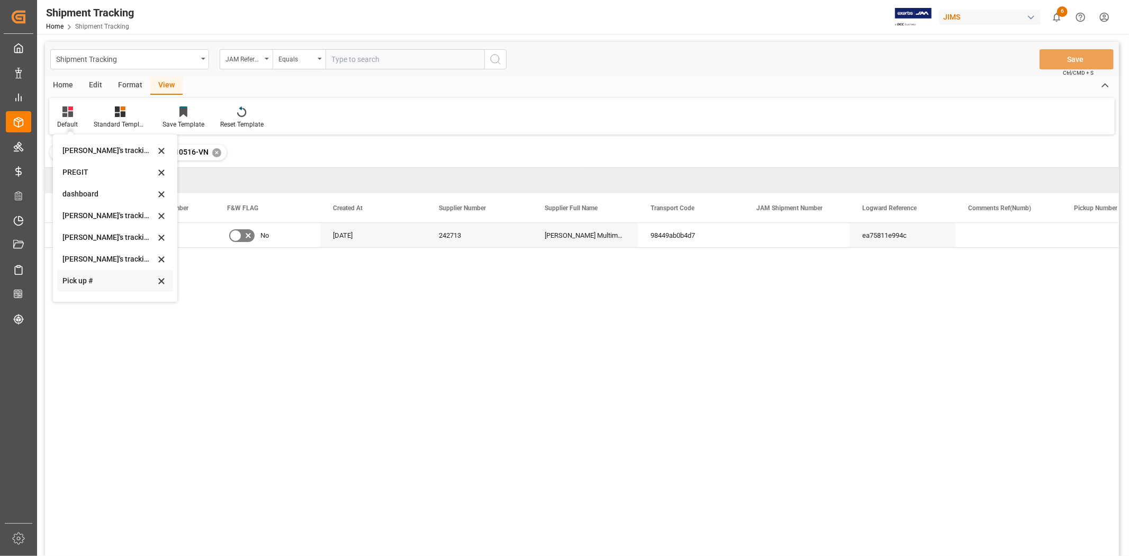
scroll to position [210, 0]
click at [102, 179] on div "Huixin's tracking all # _5" at bounding box center [108, 178] width 93 height 11
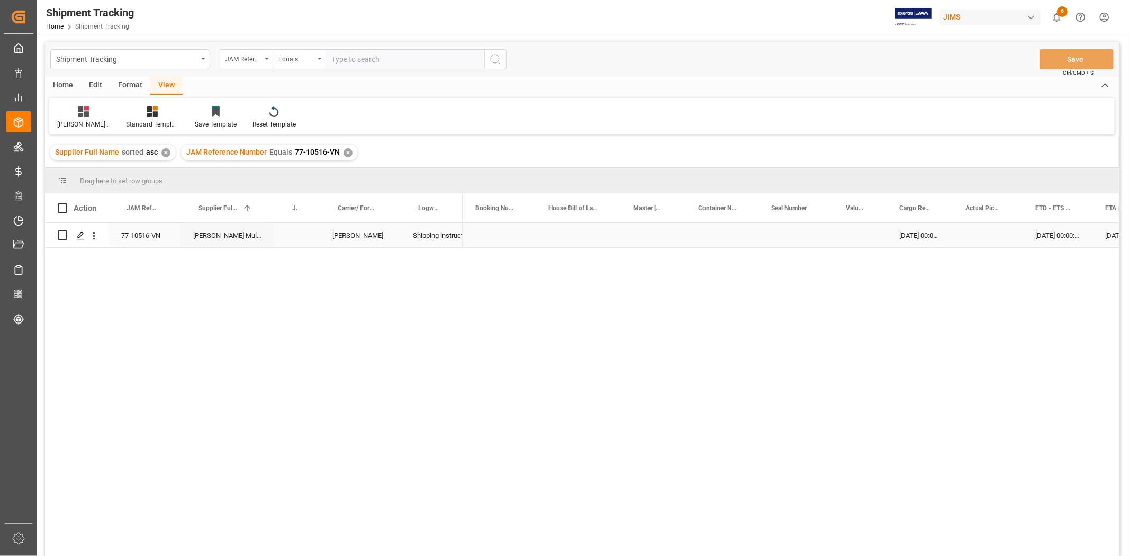
click at [485, 241] on div "Press SPACE to select this row." at bounding box center [499, 235] width 73 height 24
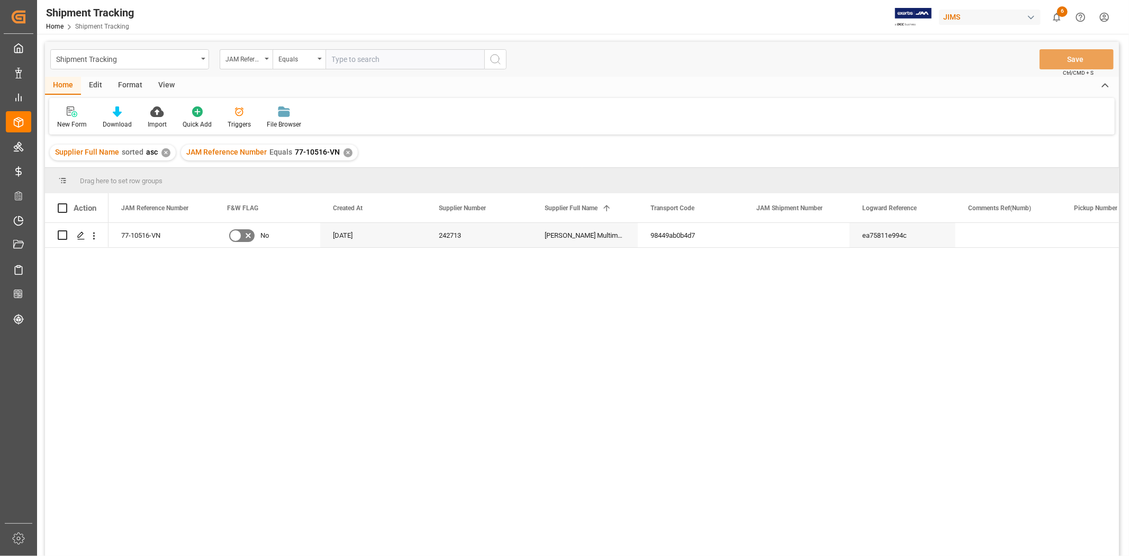
click at [160, 85] on div "View" at bounding box center [166, 86] width 32 height 18
click at [67, 115] on icon at bounding box center [67, 111] width 11 height 11
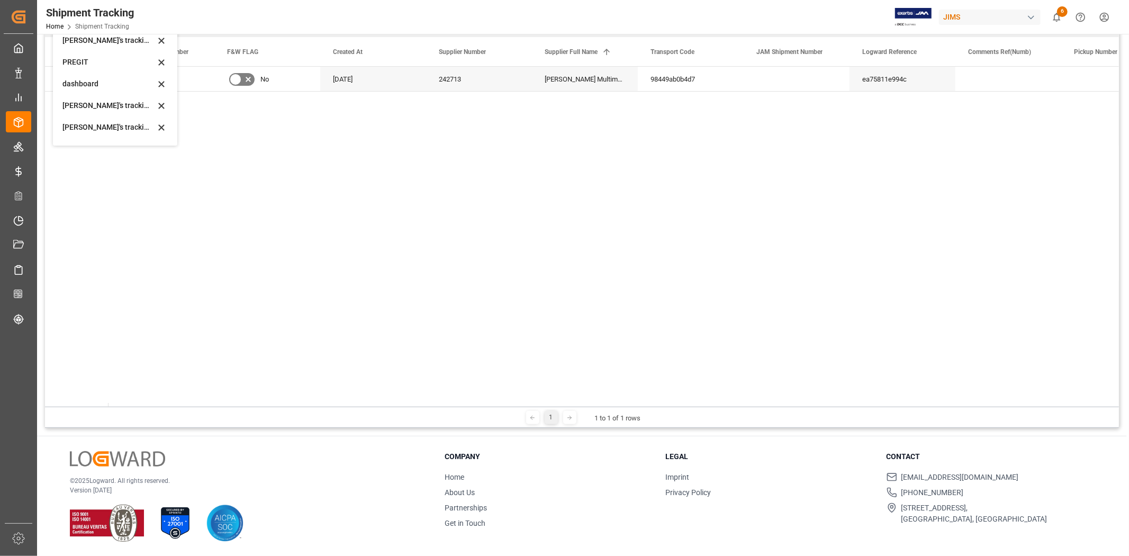
scroll to position [92, 0]
click at [97, 138] on div "Huixin's tracking all # _5" at bounding box center [108, 139] width 93 height 11
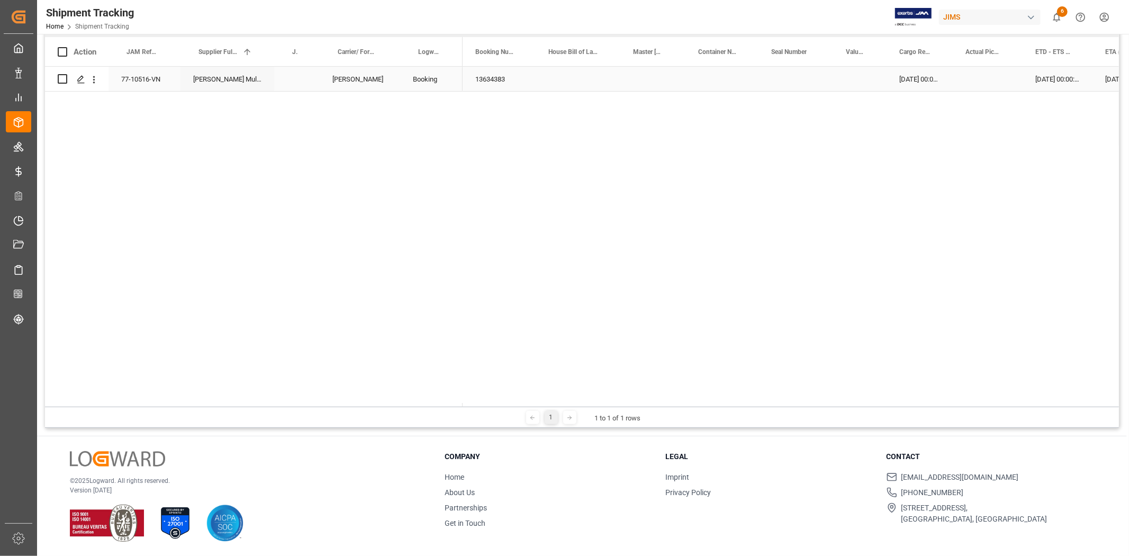
click at [1035, 78] on div "07-09-2025 00:00:00" at bounding box center [1058, 79] width 70 height 24
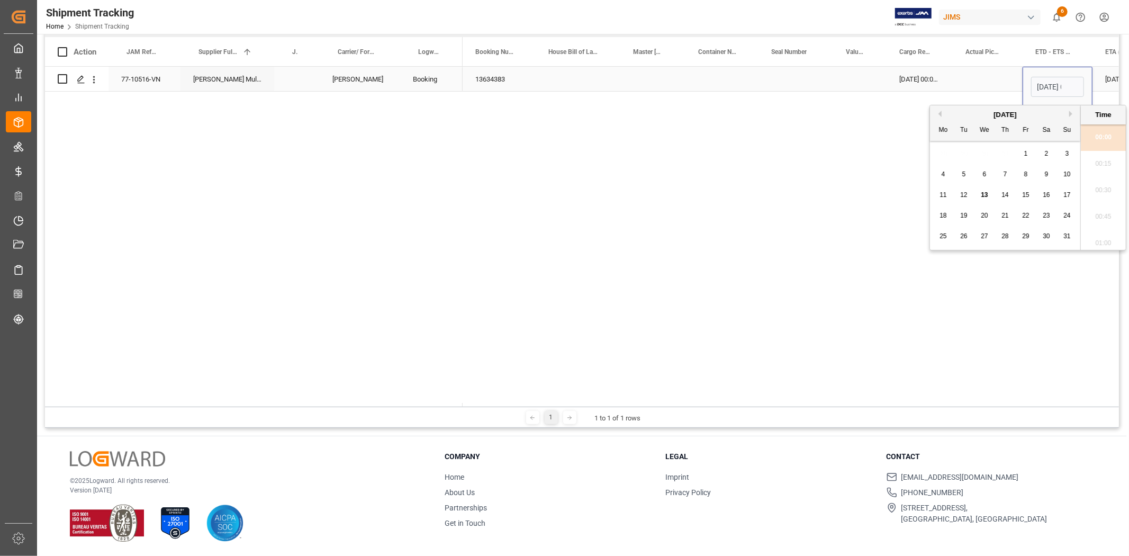
scroll to position [824, 0]
click at [1041, 86] on input "07-09-2025 00:00" at bounding box center [1057, 87] width 53 height 20
type input "11-09-2025 00:00"
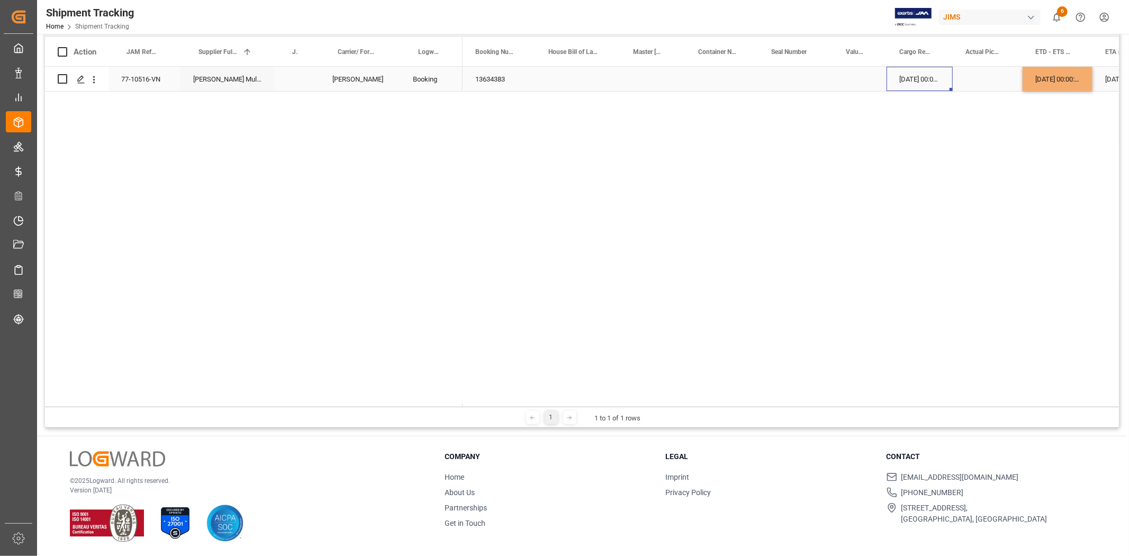
click at [948, 73] on div "30-08-2025 00:00:00" at bounding box center [920, 79] width 66 height 24
click at [1100, 73] on div "28-10-2025 00:00:00" at bounding box center [1127, 79] width 69 height 24
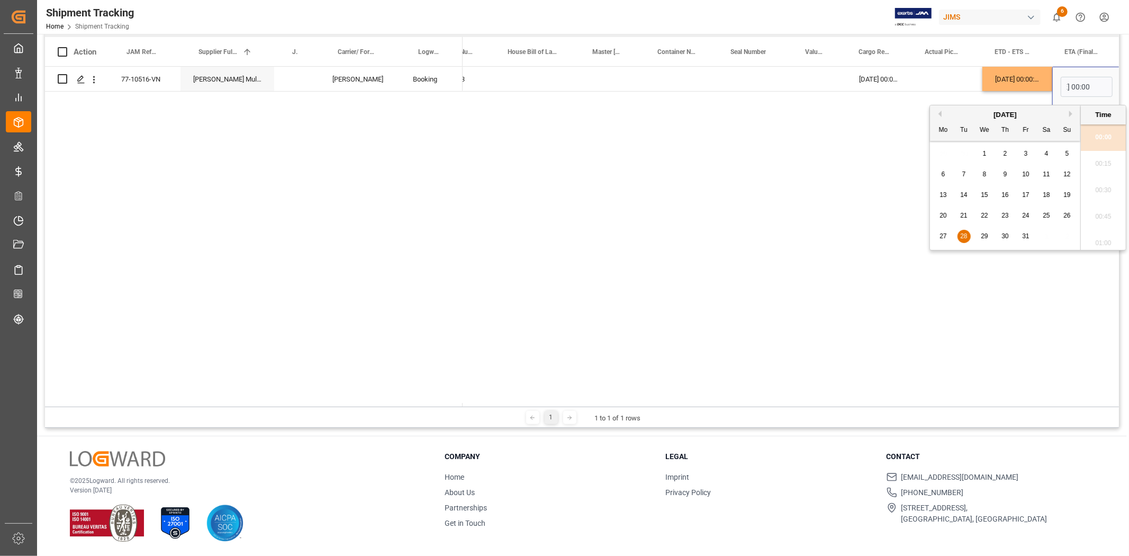
scroll to position [0, 0]
click at [1025, 213] on span "24" at bounding box center [1025, 215] width 7 height 7
type input "24-10-2025 00:00"
click at [1028, 70] on div "11-09-2025 00:00:00" at bounding box center [1018, 79] width 70 height 24
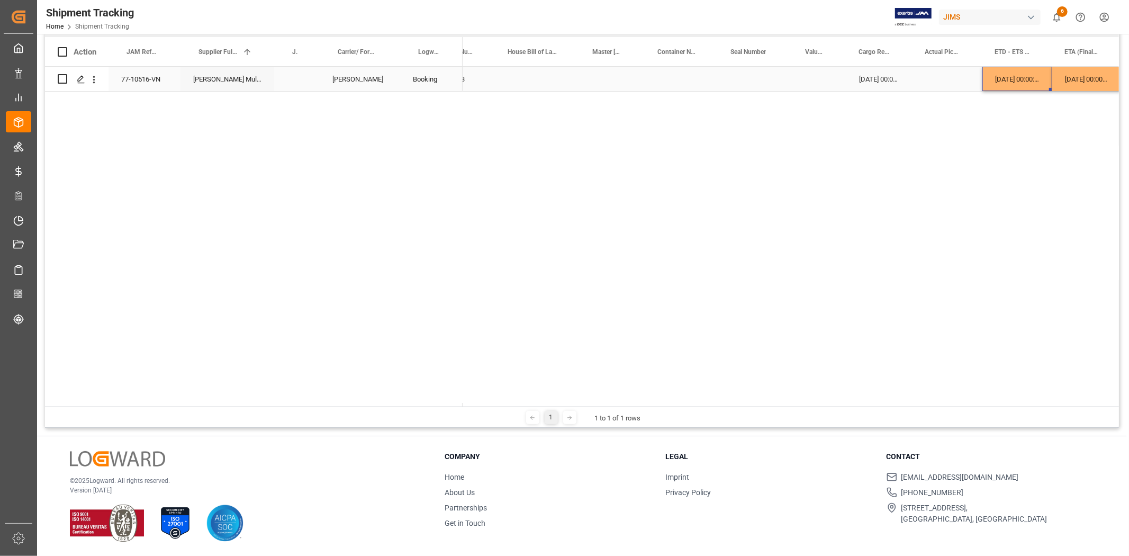
click at [967, 80] on div "Press SPACE to select this row." at bounding box center [948, 79] width 70 height 24
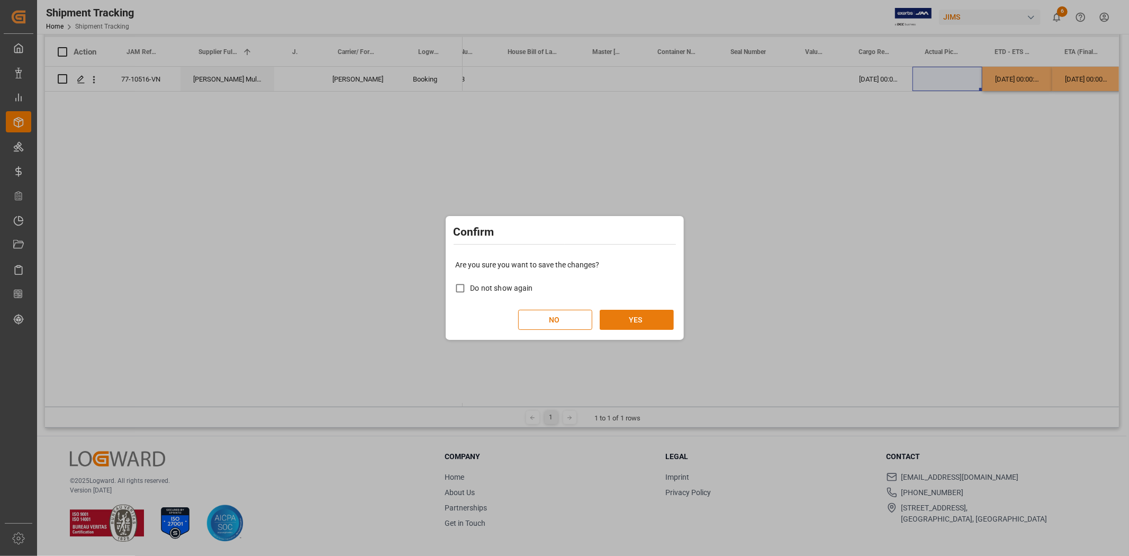
click at [643, 323] on button "YES" at bounding box center [637, 320] width 74 height 20
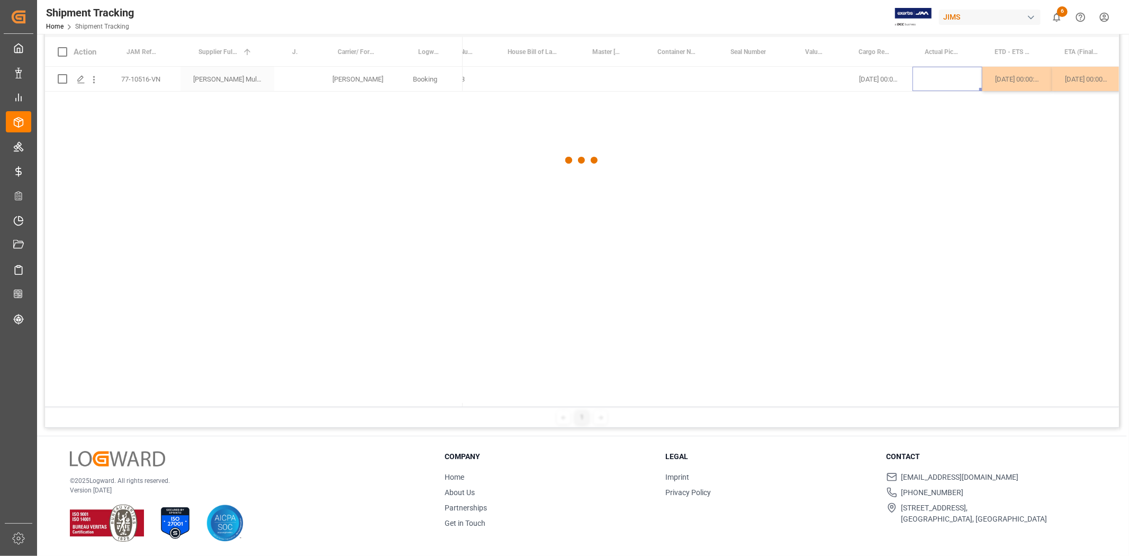
click at [643, 215] on div at bounding box center [582, 160] width 1074 height 549
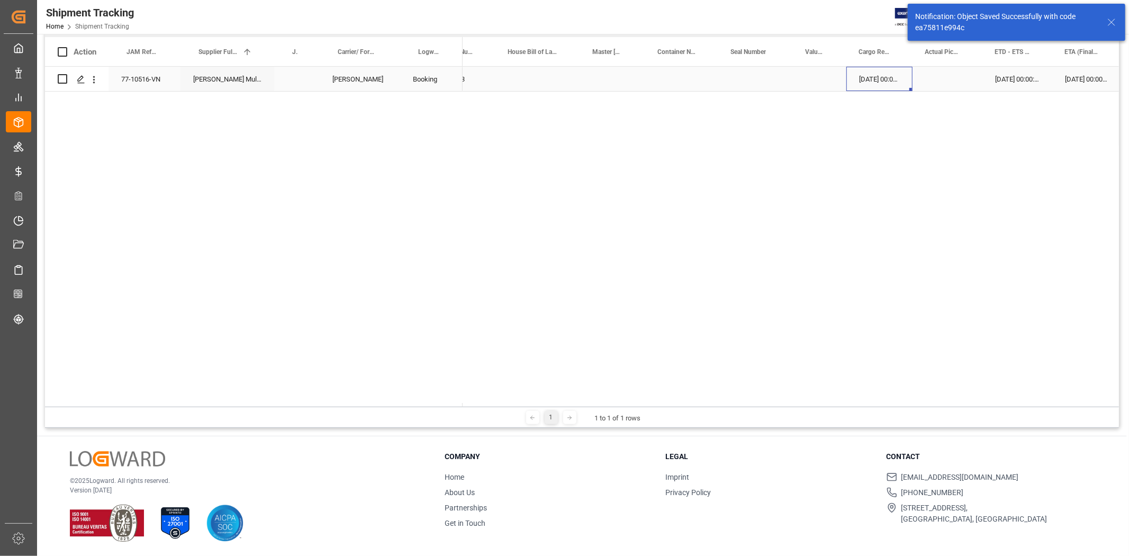
click at [882, 80] on div "30-08-2025 00:00:00" at bounding box center [879, 79] width 66 height 24
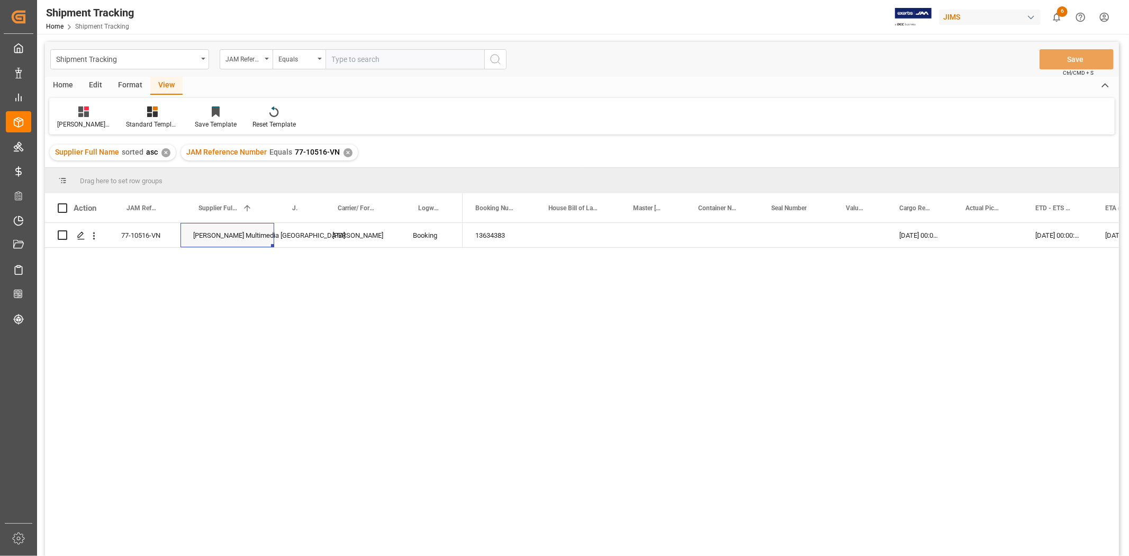
click at [344, 155] on div "✕" at bounding box center [348, 152] width 9 height 9
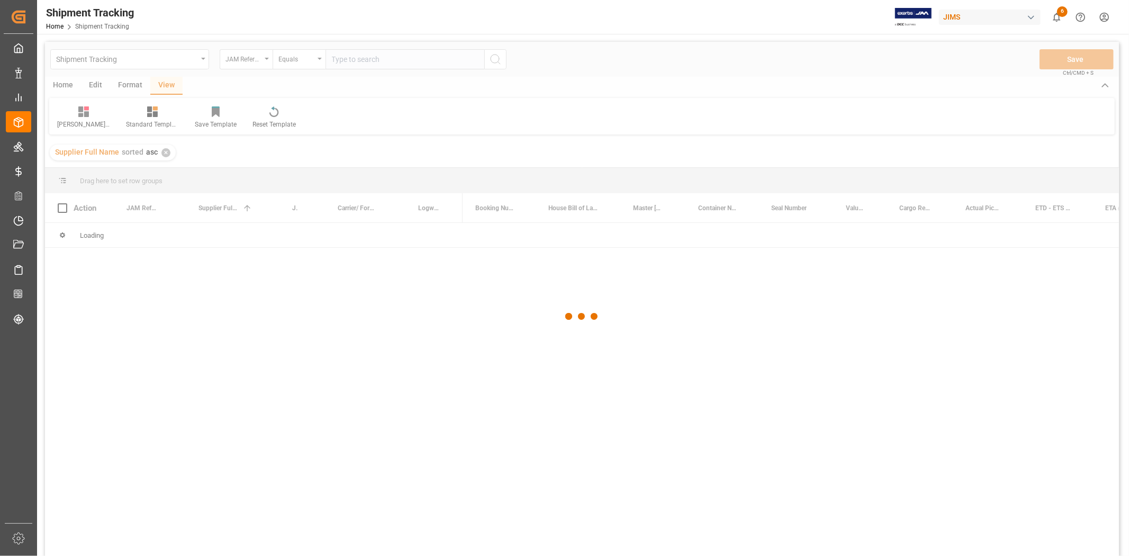
click at [352, 60] on div at bounding box center [582, 316] width 1074 height 549
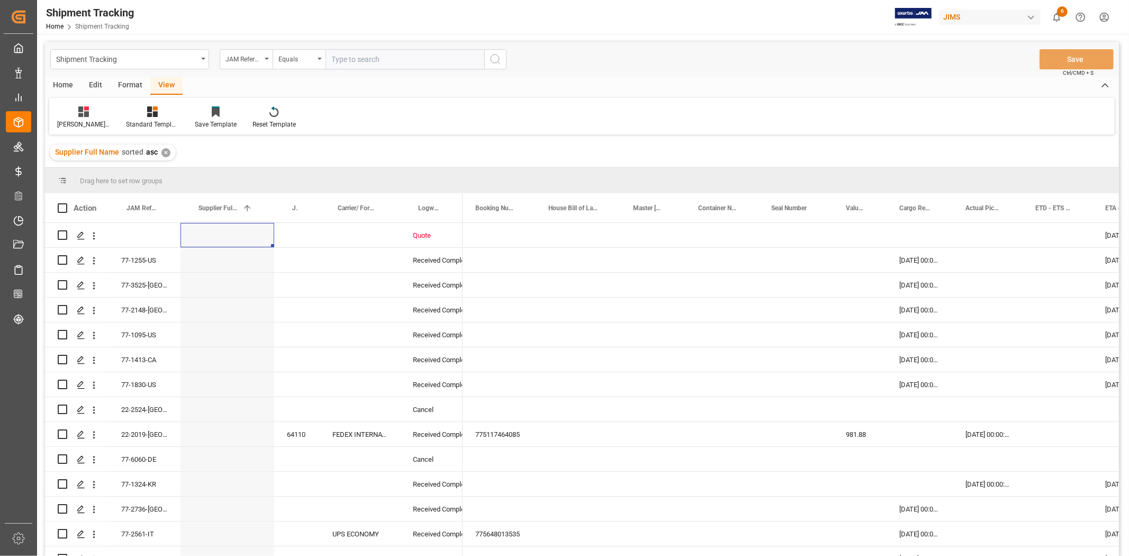
click at [353, 60] on input "text" at bounding box center [405, 59] width 159 height 20
paste input "77-9898-CN"
type input "77-9898-CN"
click at [498, 57] on icon "search button" at bounding box center [495, 59] width 13 height 13
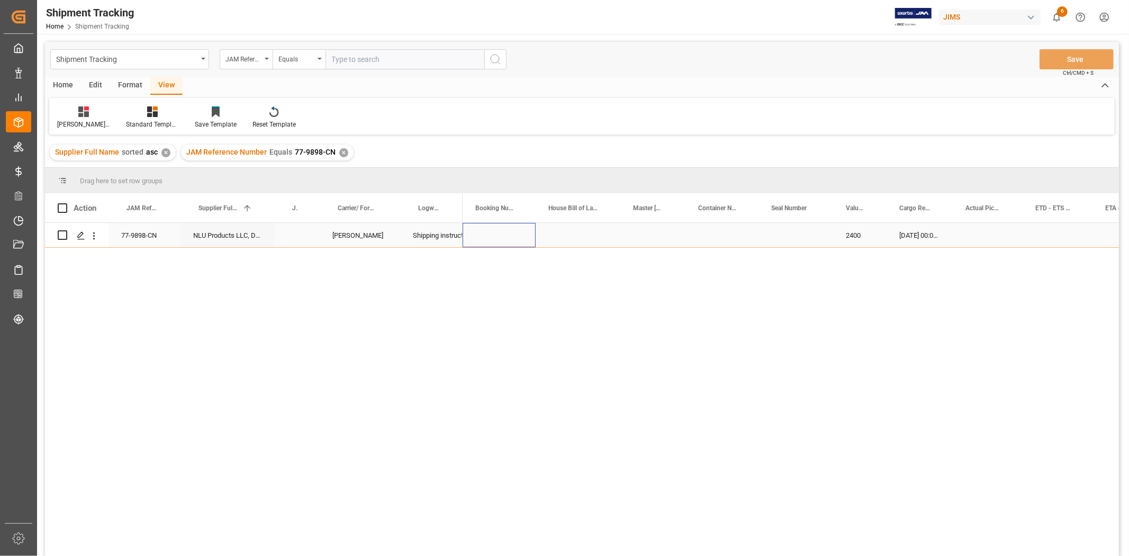
click at [523, 236] on div "Press SPACE to select this row." at bounding box center [499, 235] width 73 height 24
click at [863, 240] on div "2400" at bounding box center [859, 235] width 53 height 24
click at [863, 240] on input "2400" at bounding box center [860, 241] width 37 height 20
type input "0"
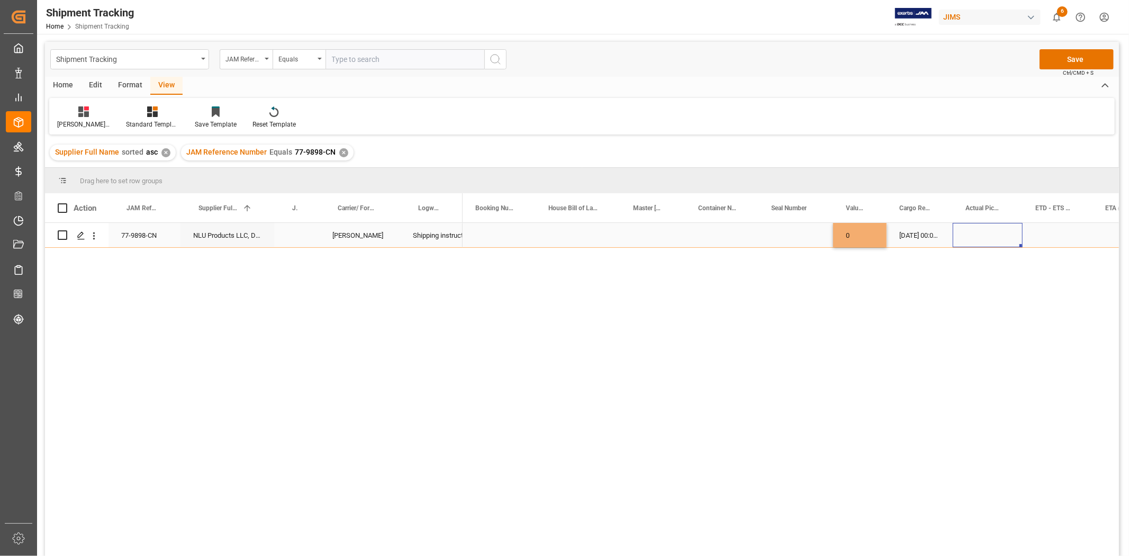
click at [985, 232] on div "Press SPACE to select this row." at bounding box center [988, 235] width 70 height 24
click at [860, 235] on div "0" at bounding box center [859, 235] width 53 height 24
drag, startPoint x: 860, startPoint y: 235, endPoint x: 835, endPoint y: 240, distance: 25.3
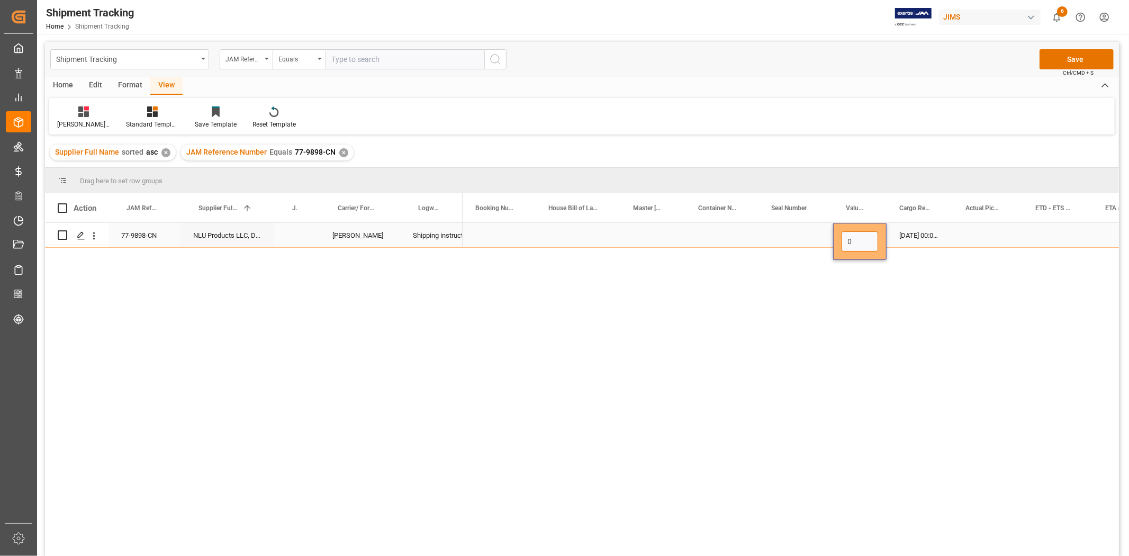
click at [835, 240] on div "0" at bounding box center [859, 241] width 53 height 37
click at [771, 230] on div "Press SPACE to select this row." at bounding box center [796, 235] width 75 height 24
click at [1056, 56] on button "Save" at bounding box center [1077, 59] width 74 height 20
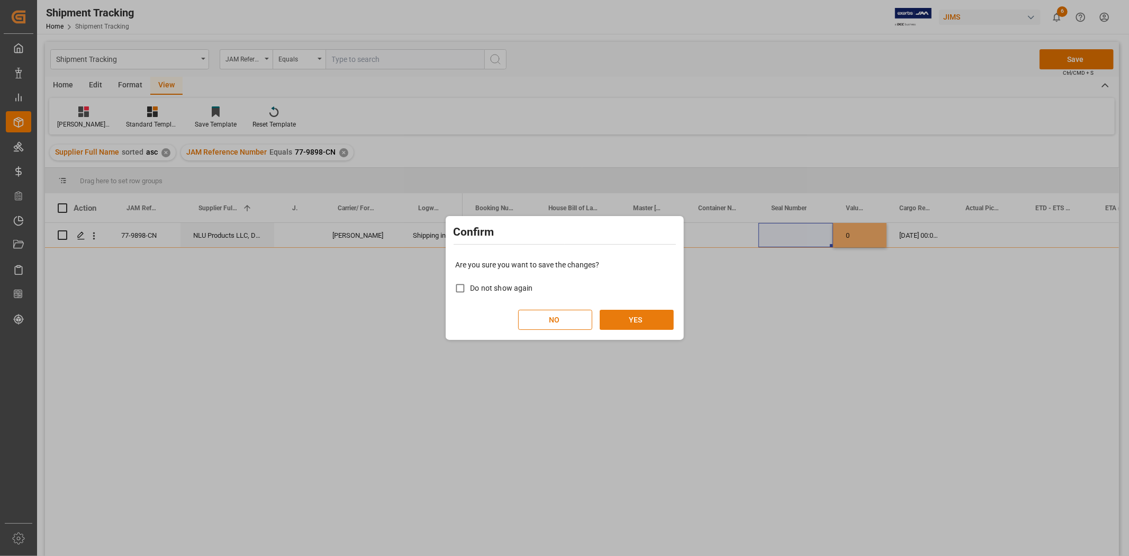
click at [643, 325] on button "YES" at bounding box center [637, 320] width 74 height 20
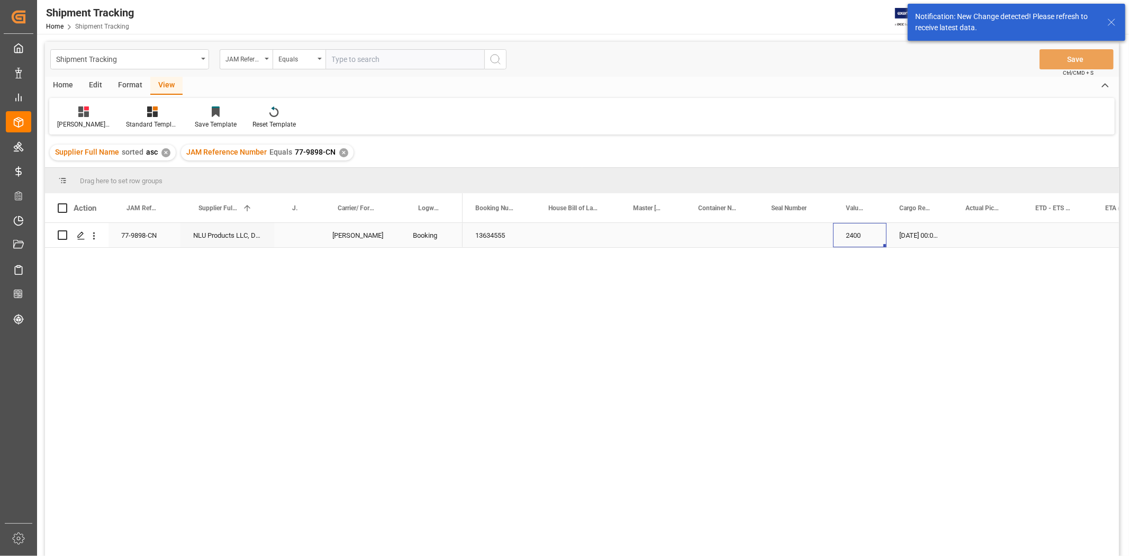
click at [859, 234] on div "2400" at bounding box center [859, 235] width 53 height 24
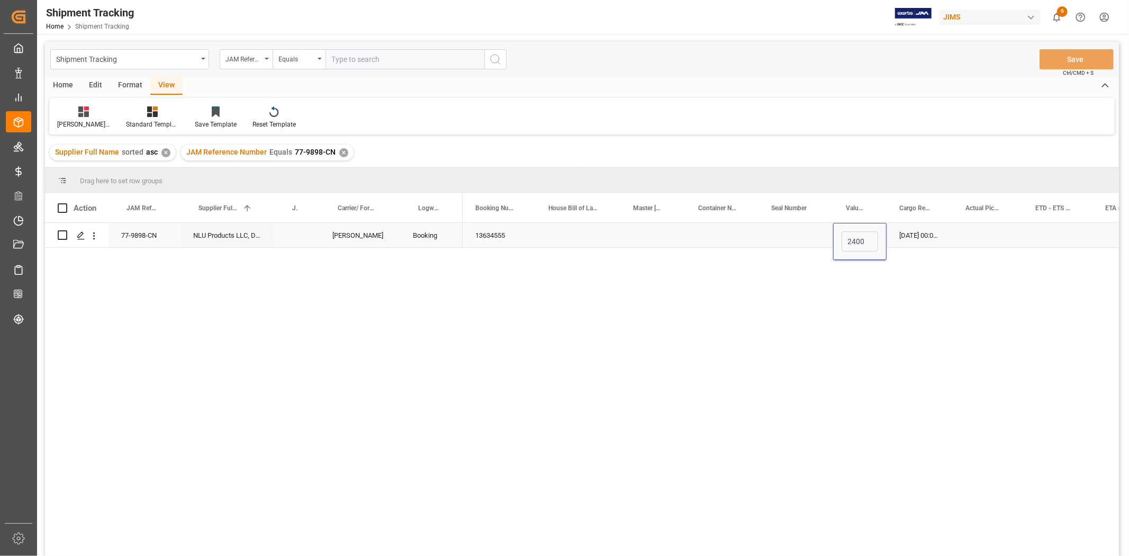
click at [1045, 238] on div "Press SPACE to select this row." at bounding box center [1058, 235] width 70 height 24
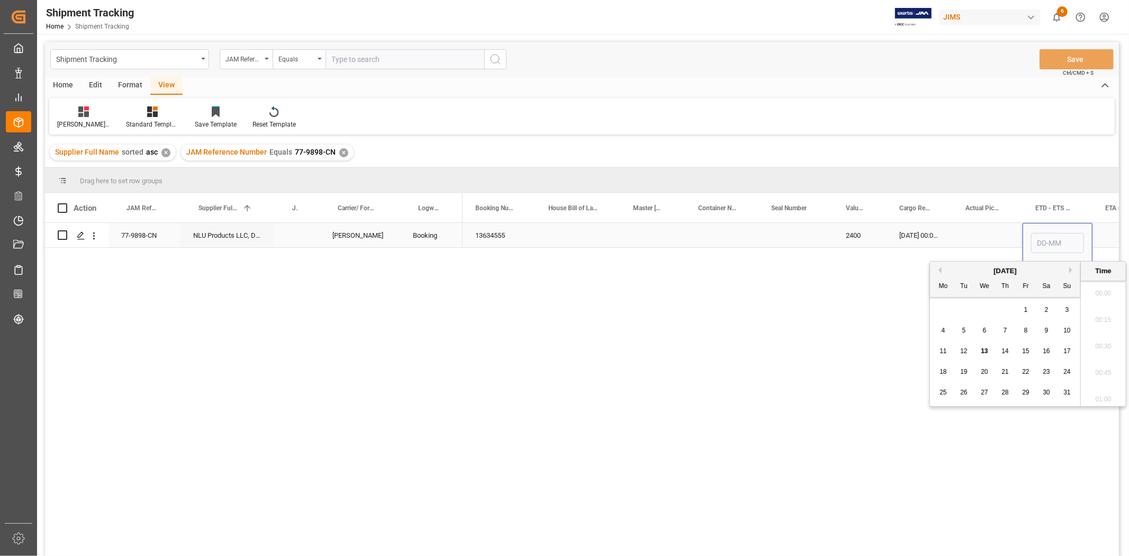
click at [1045, 238] on input "Press SPACE to select this row." at bounding box center [1057, 243] width 53 height 20
click at [1006, 388] on div "28" at bounding box center [1005, 392] width 13 height 13
type input "28-08-2025 00:00"
click at [1108, 238] on div "Press SPACE to select this row." at bounding box center [1127, 235] width 69 height 24
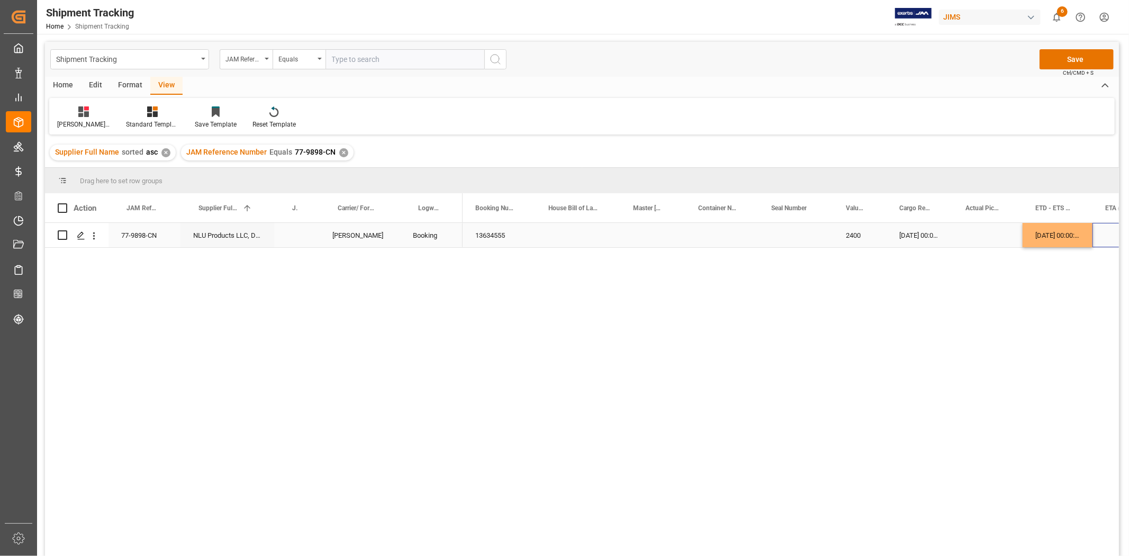
click at [1104, 237] on div "Press SPACE to select this row." at bounding box center [1127, 235] width 69 height 24
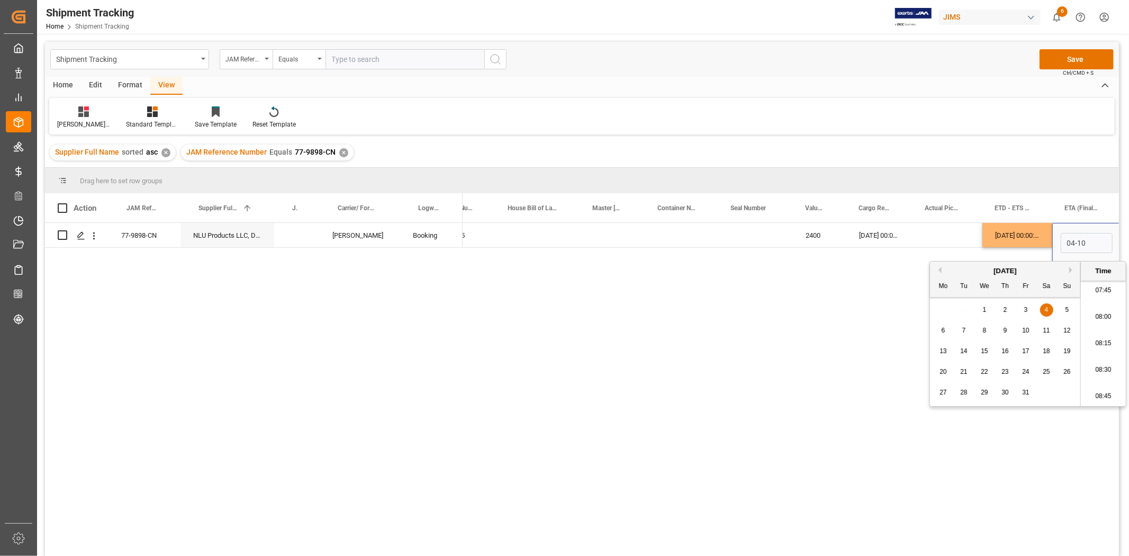
click at [942, 329] on span "6" at bounding box center [944, 330] width 4 height 7
type input "06-10-2025 00:00"
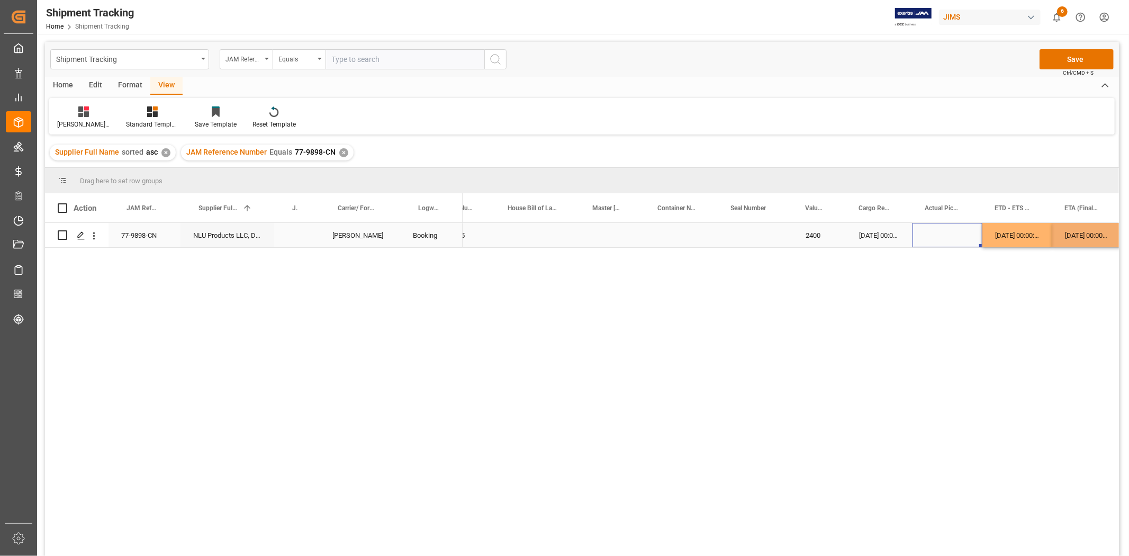
click at [945, 235] on div "Press SPACE to select this row." at bounding box center [948, 235] width 70 height 24
click at [1059, 59] on button "Save" at bounding box center [1077, 59] width 74 height 20
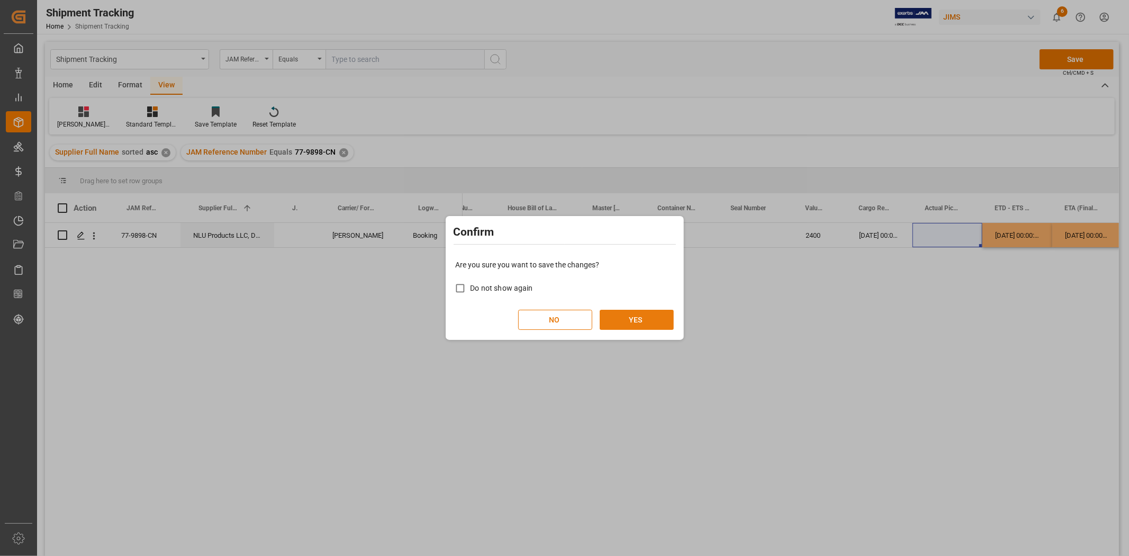
click at [643, 321] on button "YES" at bounding box center [637, 320] width 74 height 20
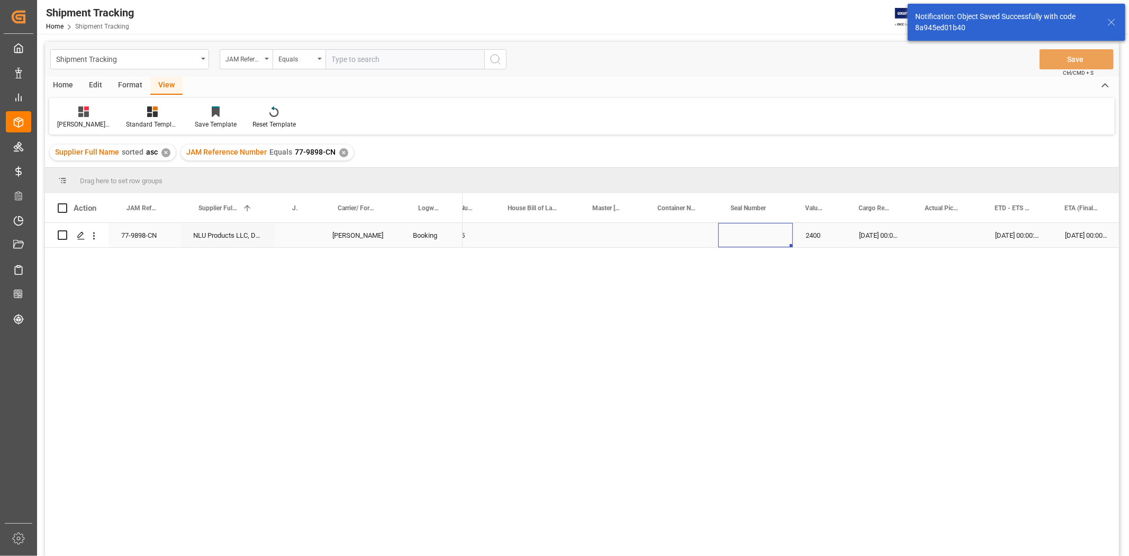
click at [757, 245] on div "Press SPACE to select this row." at bounding box center [755, 235] width 75 height 24
click at [634, 245] on div "Press SPACE to select this row." at bounding box center [612, 235] width 65 height 24
click at [563, 234] on div "Press SPACE to select this row." at bounding box center [537, 235] width 85 height 24
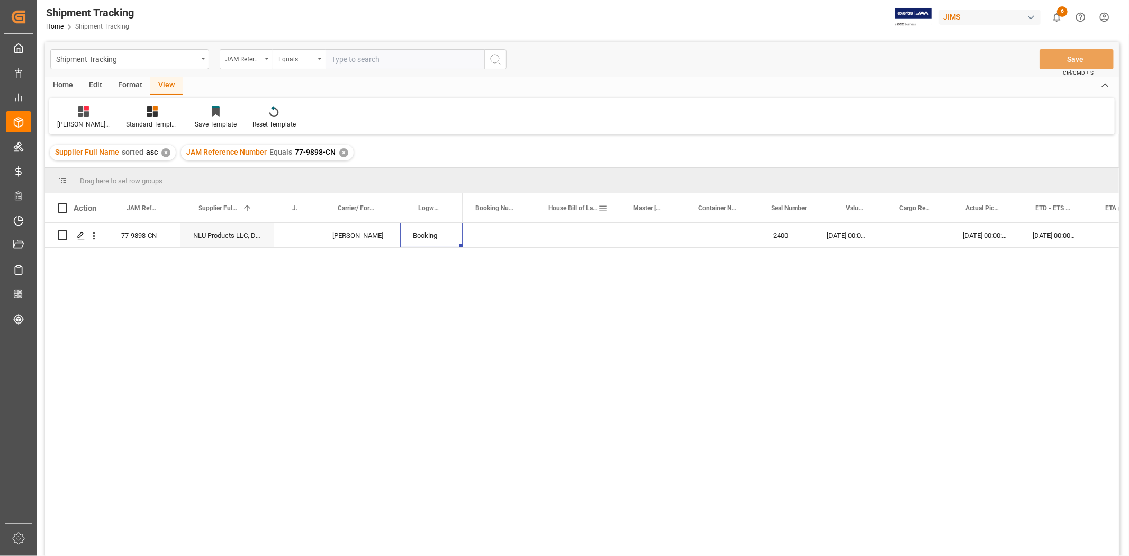
scroll to position [0, 0]
click at [80, 236] on polygon "Press SPACE to select this row." at bounding box center [80, 234] width 5 height 5
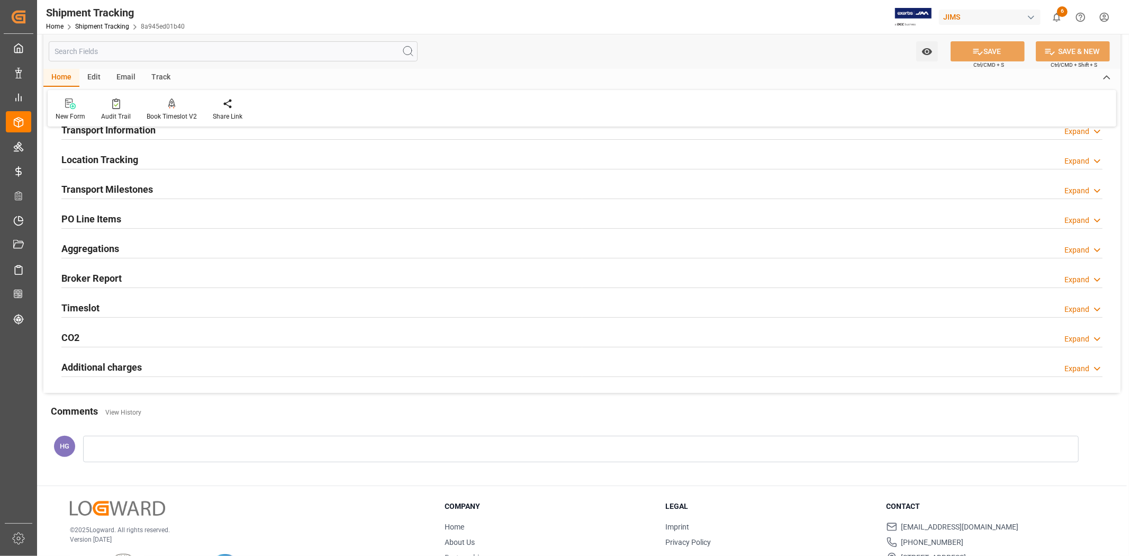
scroll to position [44, 0]
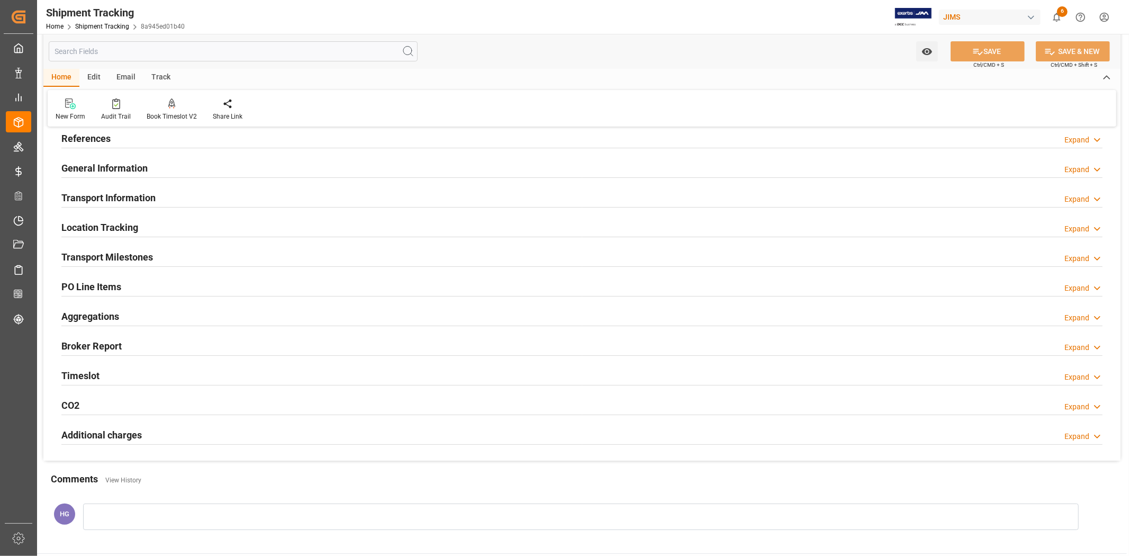
click at [89, 283] on h2 "PO Line Items" at bounding box center [91, 287] width 60 height 14
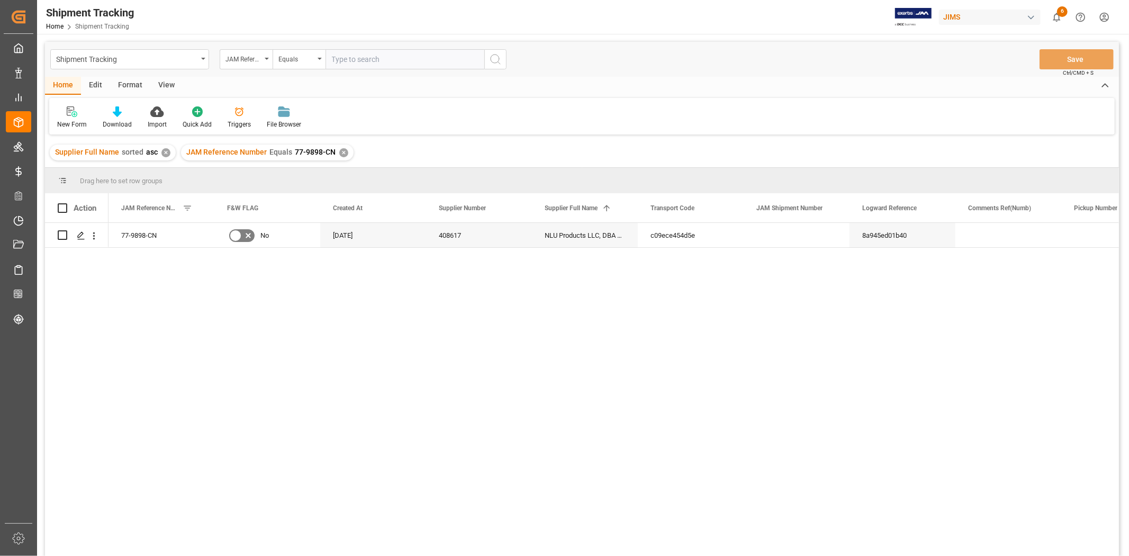
click at [166, 86] on div "View" at bounding box center [166, 86] width 32 height 18
click at [76, 117] on div "Default" at bounding box center [67, 117] width 37 height 23
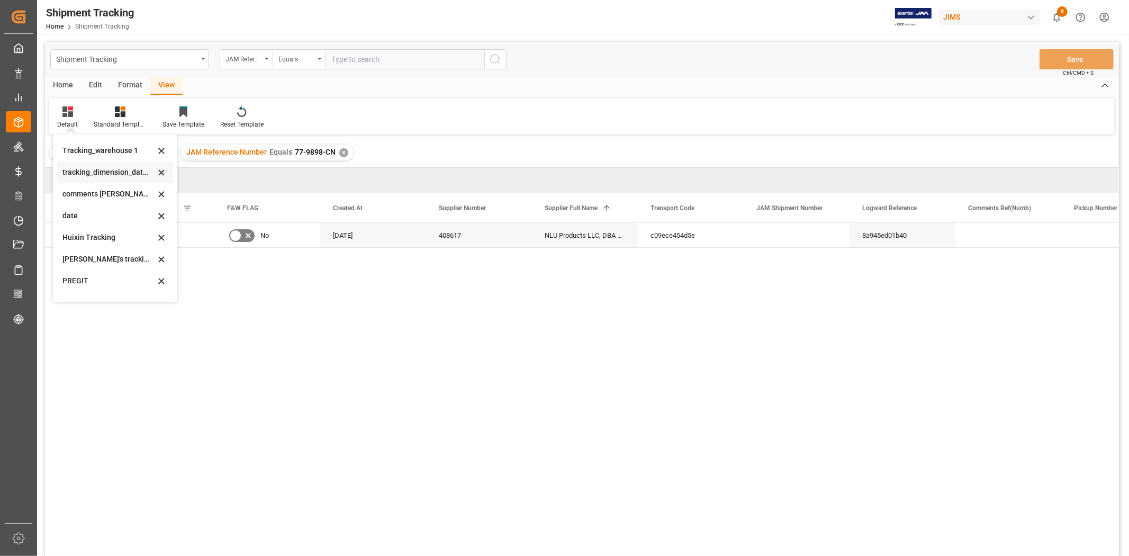
scroll to position [118, 0]
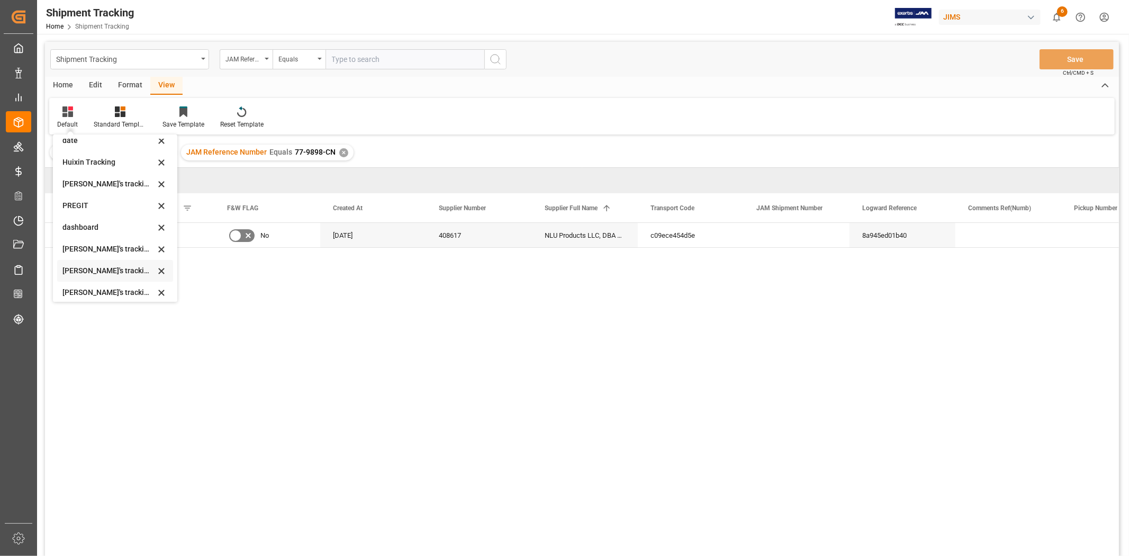
click at [113, 271] on div "Huixin's tracking all # _5" at bounding box center [108, 270] width 93 height 11
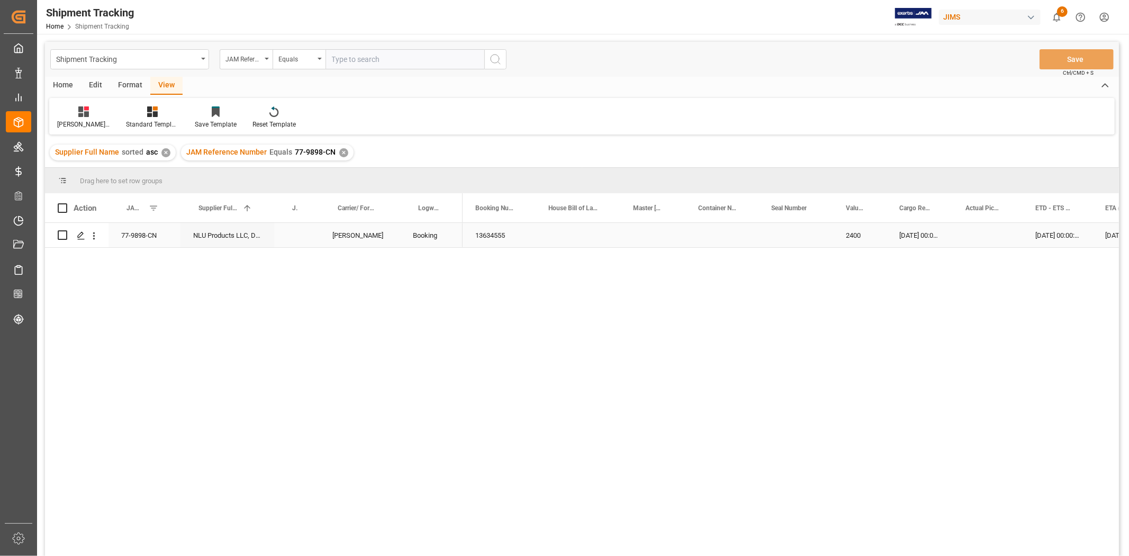
click at [844, 231] on div "2400" at bounding box center [859, 235] width 53 height 24
click at [844, 231] on input "2400" at bounding box center [860, 241] width 37 height 20
type input "21460.2"
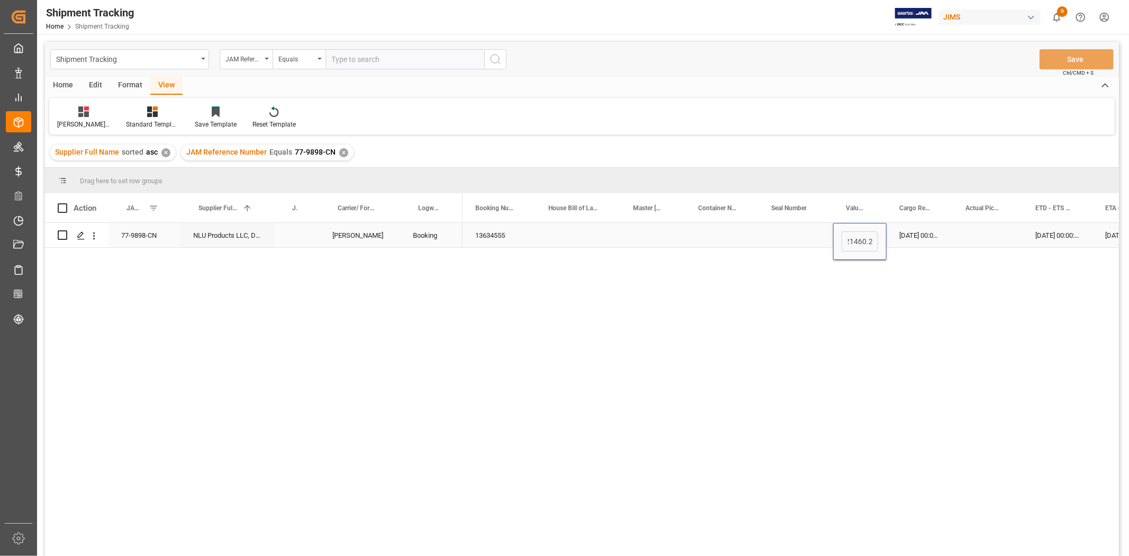
click at [780, 228] on div "Press SPACE to select this row." at bounding box center [796, 235] width 75 height 24
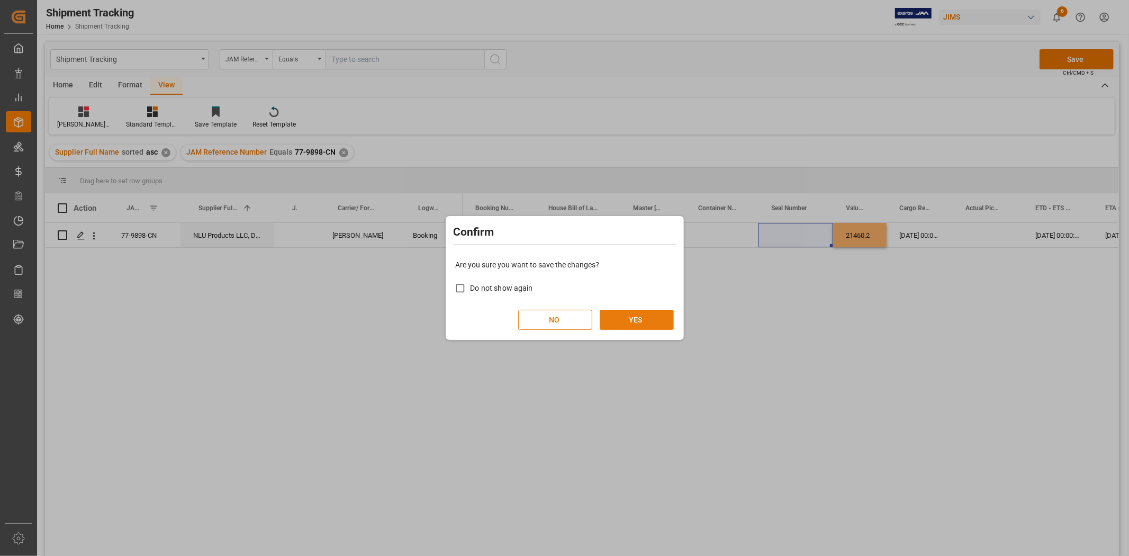
click at [643, 323] on button "YES" at bounding box center [637, 320] width 74 height 20
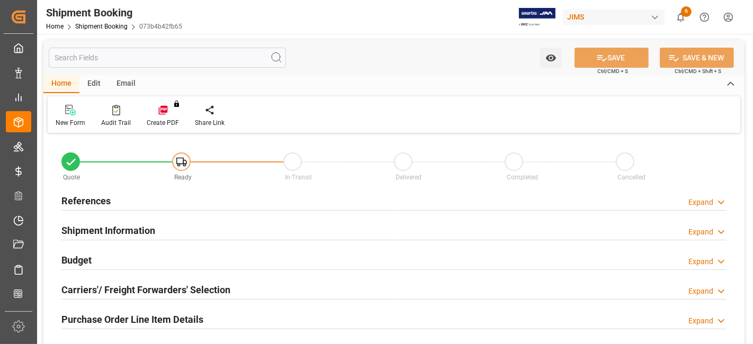
type input "0"
type input "[DATE]"
click at [93, 205] on h2 "References" at bounding box center [85, 201] width 49 height 14
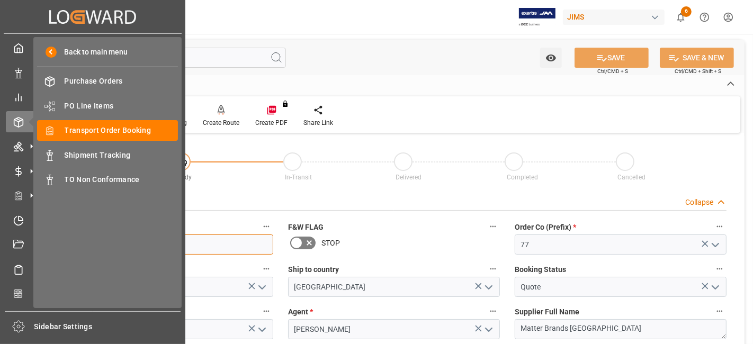
drag, startPoint x: 115, startPoint y: 246, endPoint x: 0, endPoint y: 246, distance: 115.4
click at [0, 246] on div "Created by potrace 1.15, written by [PERSON_NAME] [DATE]-[DATE] Created by potr…" at bounding box center [376, 172] width 753 height 344
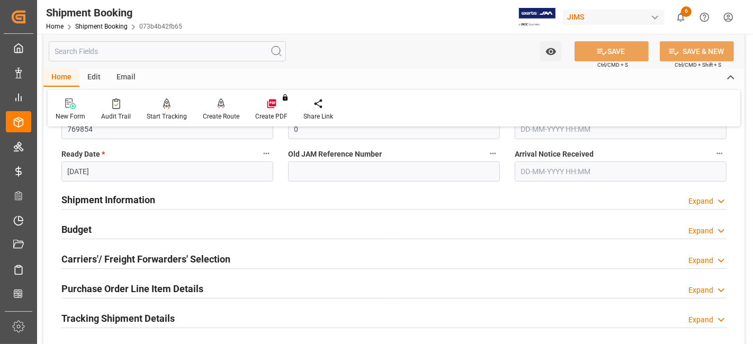
scroll to position [294, 0]
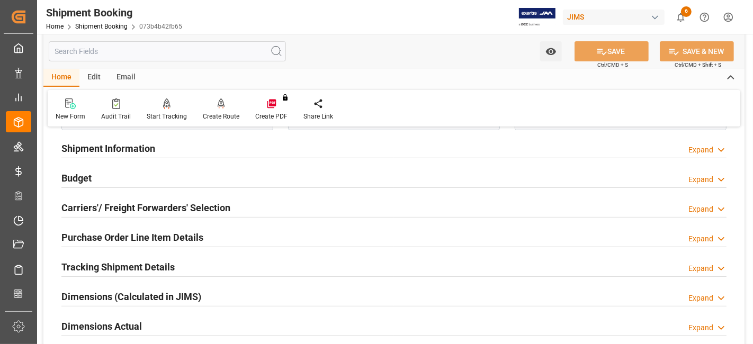
click at [125, 210] on h2 "Carriers'/ Freight Forwarders' Selection" at bounding box center [145, 208] width 169 height 14
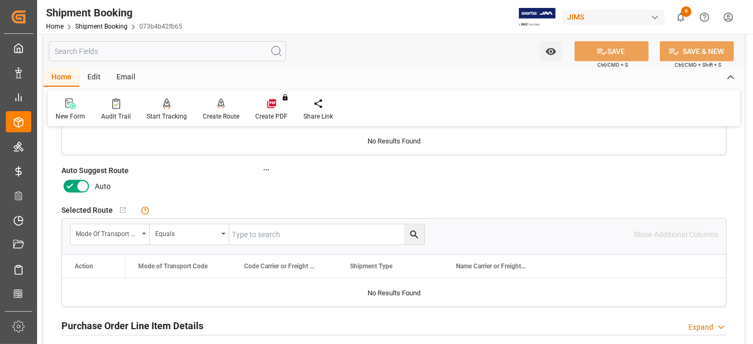
scroll to position [470, 0]
click at [69, 182] on icon at bounding box center [70, 186] width 13 height 13
click at [0, 0] on input "checkbox" at bounding box center [0, 0] width 0 height 0
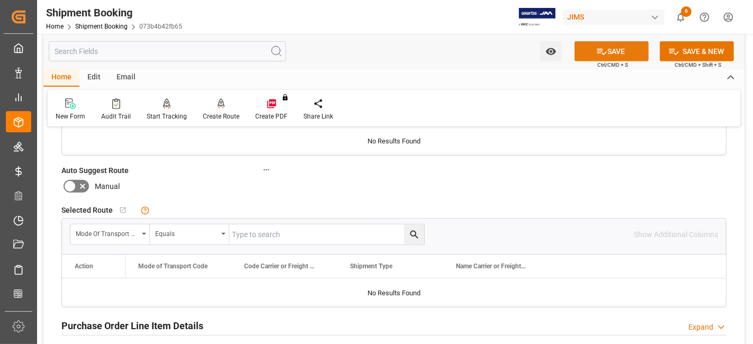
click at [623, 48] on button "SAVE" at bounding box center [611, 51] width 74 height 20
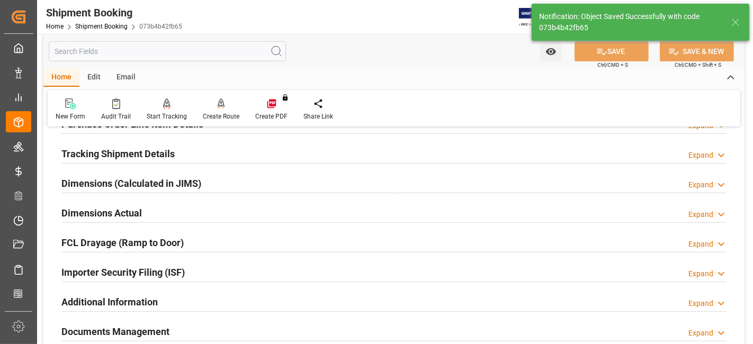
scroll to position [0, 0]
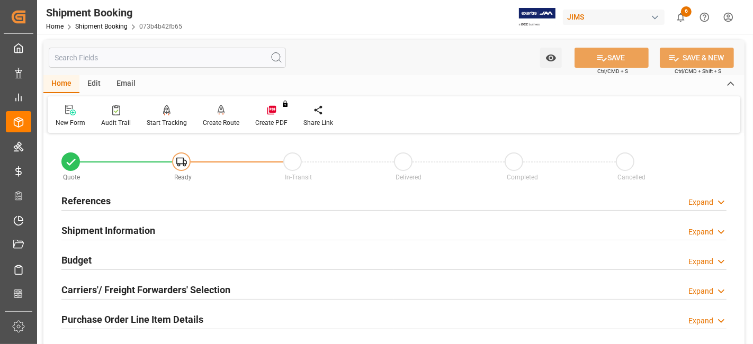
click at [87, 202] on h2 "References" at bounding box center [85, 201] width 49 height 14
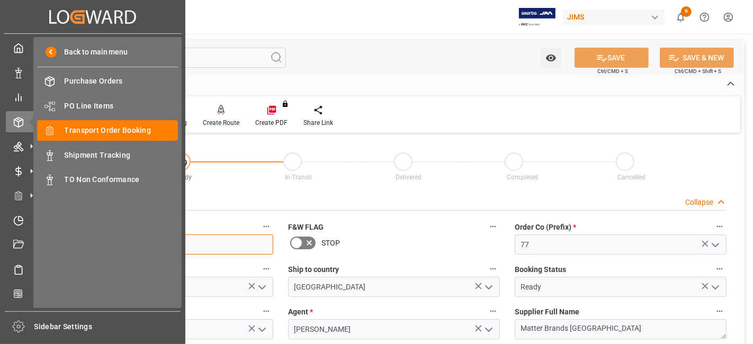
drag, startPoint x: 114, startPoint y: 244, endPoint x: -1, endPoint y: 234, distance: 115.8
click at [0, 234] on html "Created by potrace 1.15, written by [PERSON_NAME] [DATE]-[DATE] Created by potr…" at bounding box center [376, 172] width 753 height 344
